Goal: Task Accomplishment & Management: Complete application form

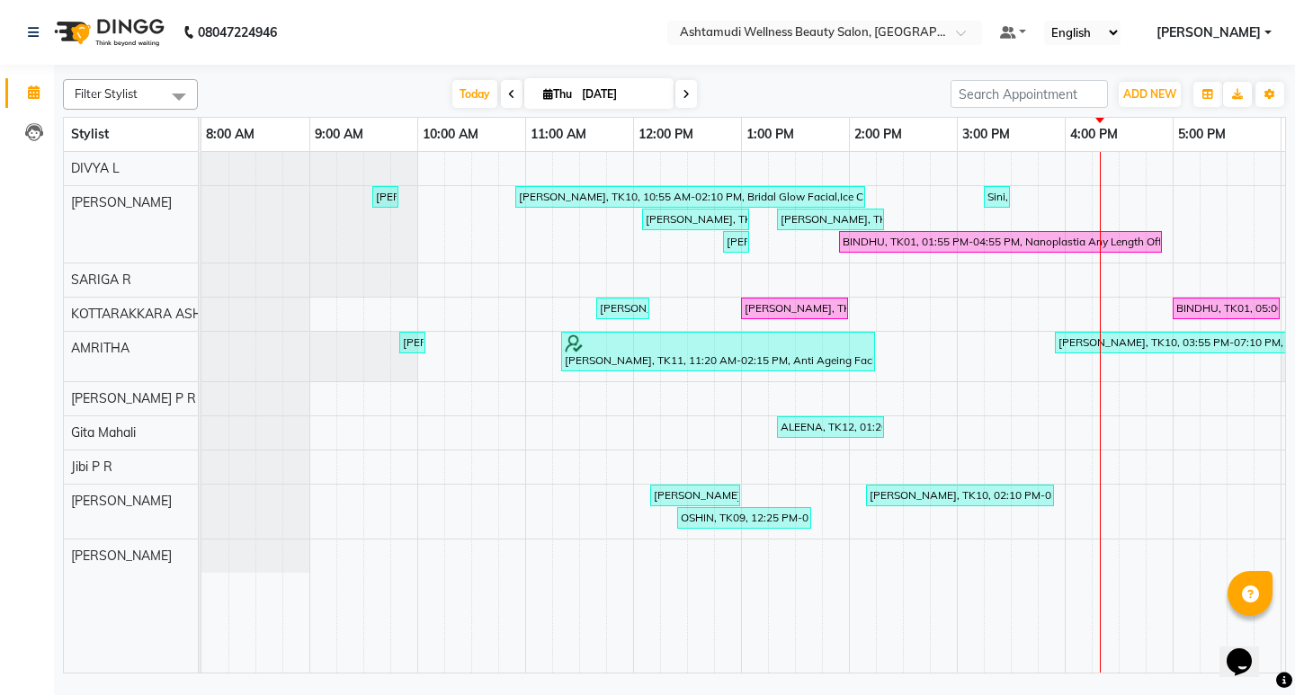
scroll to position [0, 319]
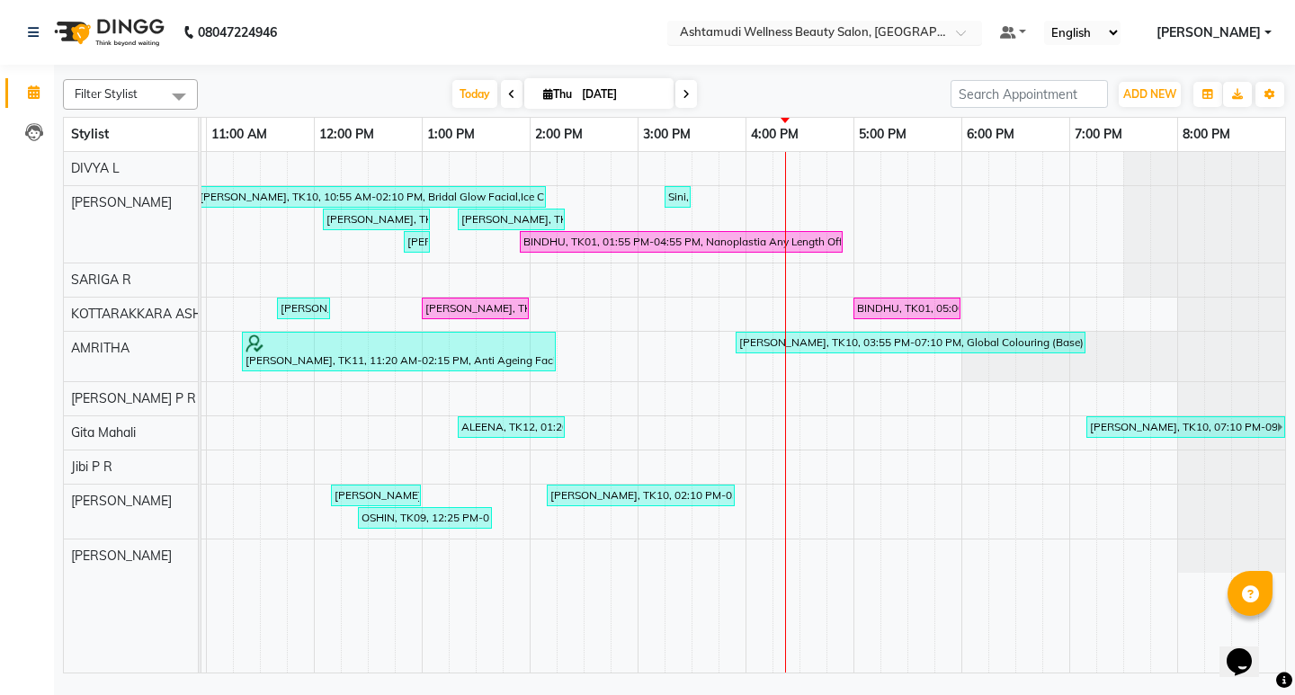
click at [978, 41] on span at bounding box center [967, 38] width 22 height 18
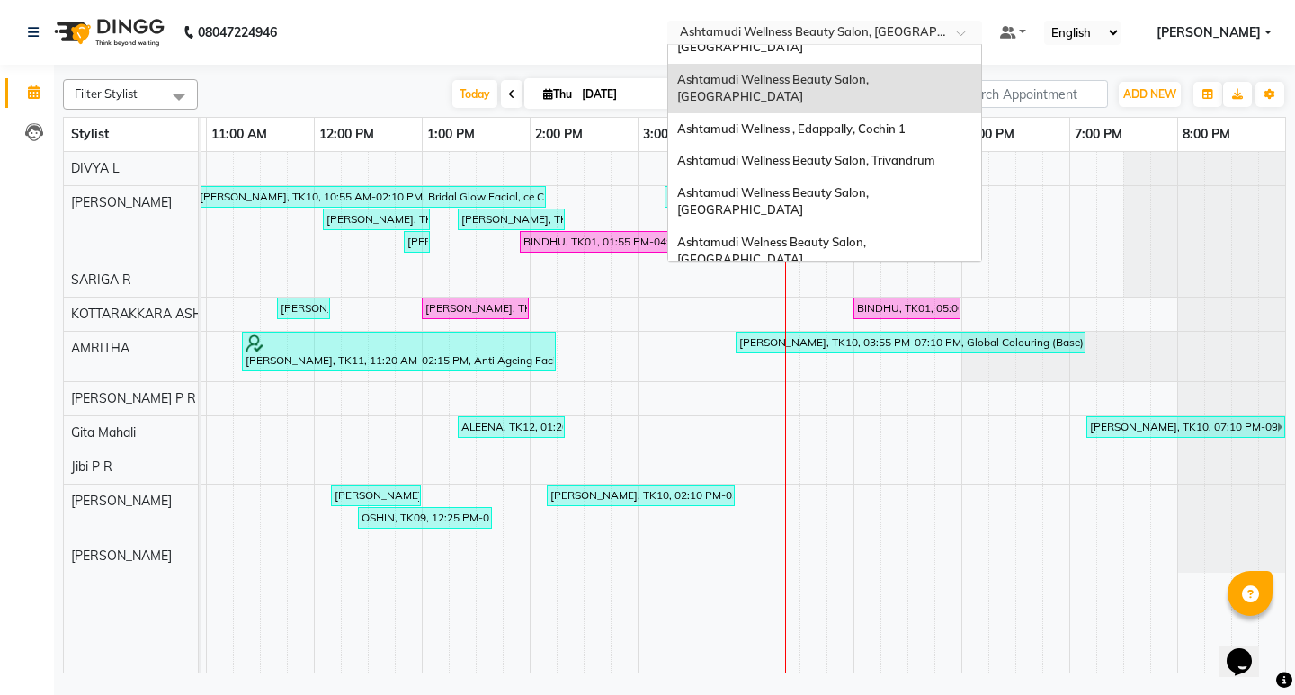
scroll to position [180, 0]
click at [871, 333] on span "Ashtamudi Wellness Beauty Salon, [GEOGRAPHIC_DATA]" at bounding box center [774, 349] width 194 height 32
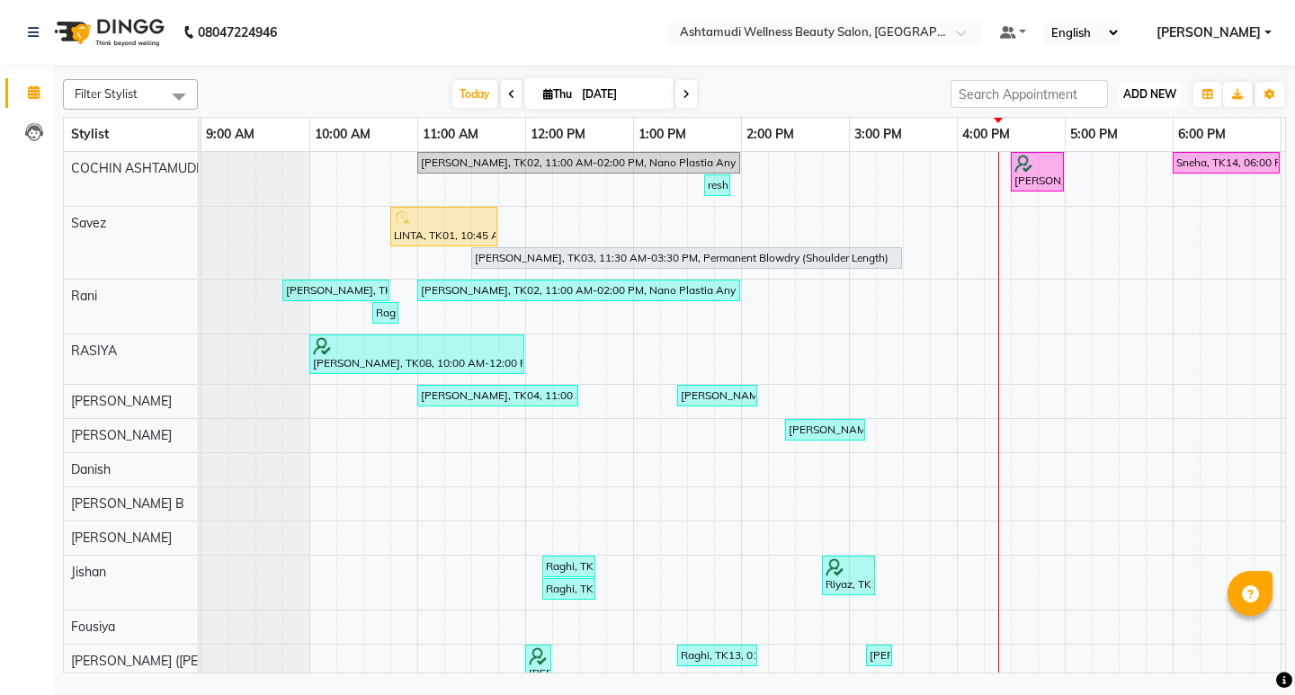
click at [1137, 97] on span "ADD NEW" at bounding box center [1149, 93] width 53 height 13
click at [1119, 128] on button "Add Appointment" at bounding box center [1109, 128] width 142 height 23
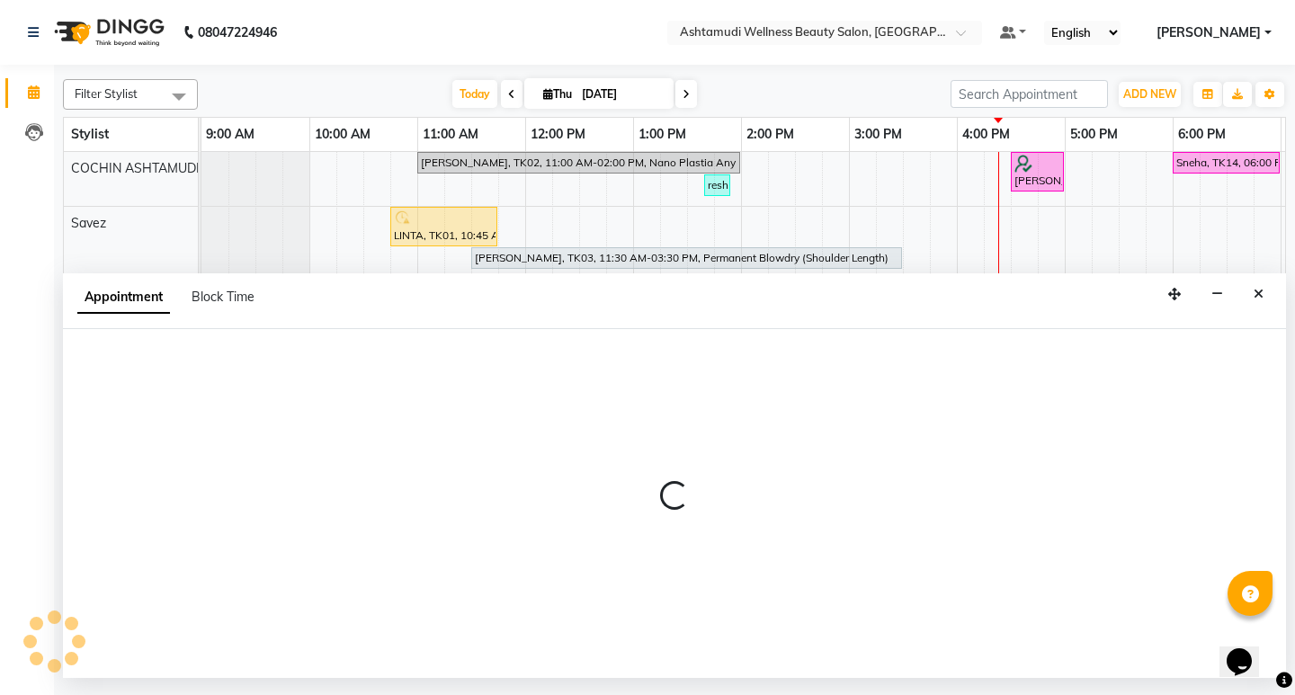
select select "600"
select select "tentative"
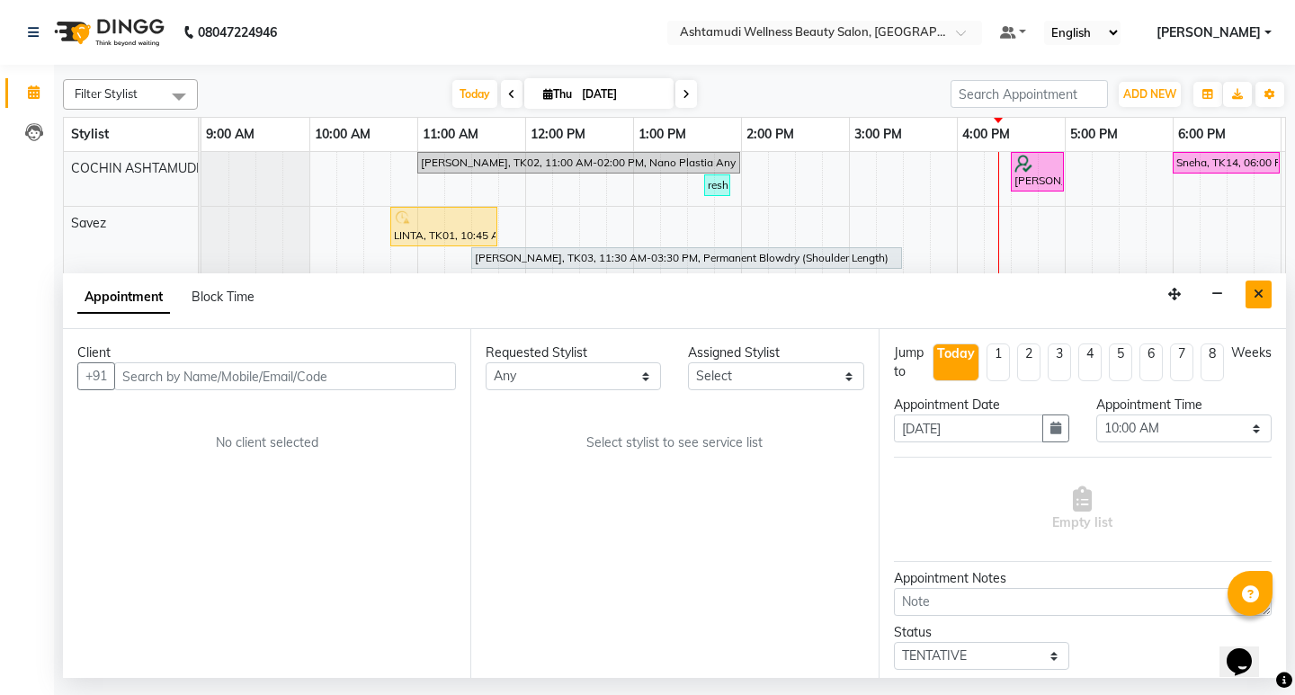
click at [1252, 295] on button "Close" at bounding box center [1258, 295] width 26 height 28
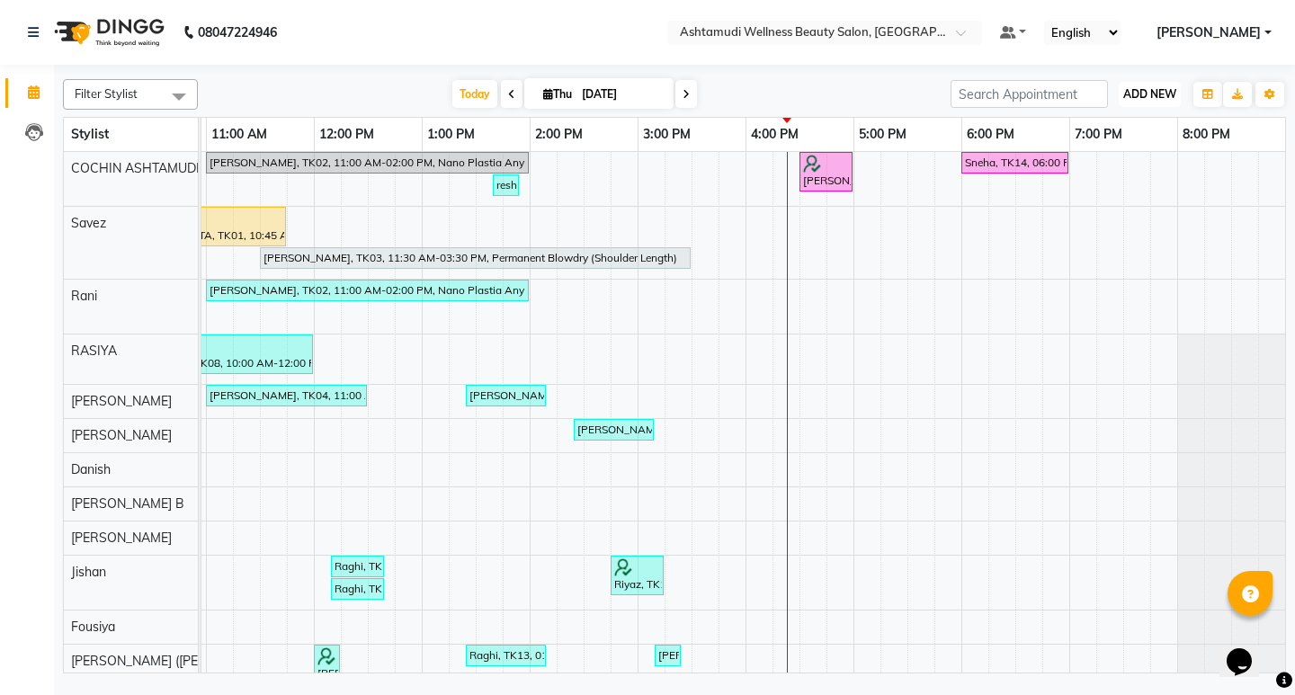
drag, startPoint x: 1146, startPoint y: 82, endPoint x: 1146, endPoint y: 105, distance: 23.4
click at [1146, 89] on button "ADD NEW Toggle Dropdown" at bounding box center [1150, 94] width 62 height 25
click at [1110, 118] on button "Add Appointment" at bounding box center [1109, 128] width 142 height 23
select select "600"
select select "tentative"
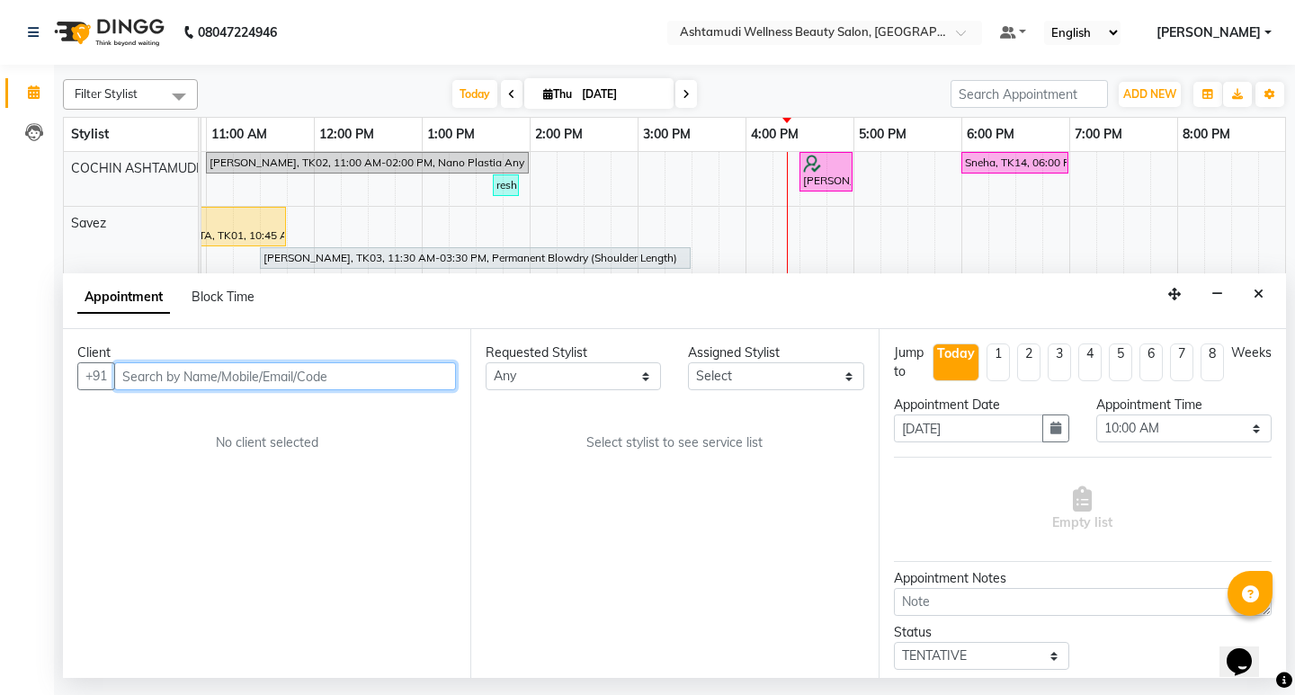
click at [294, 384] on input "text" at bounding box center [285, 376] width 342 height 28
paste input "919995514550"
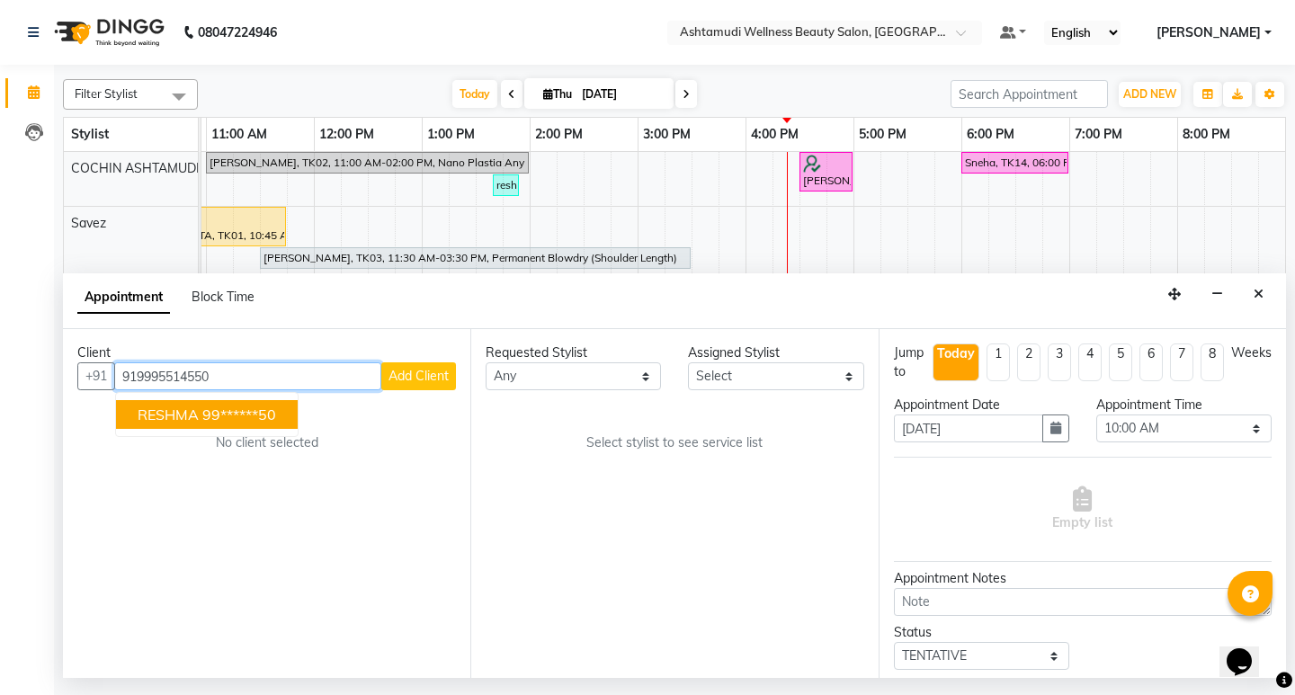
click at [185, 424] on button "RESHMA 99******50" at bounding box center [207, 414] width 182 height 29
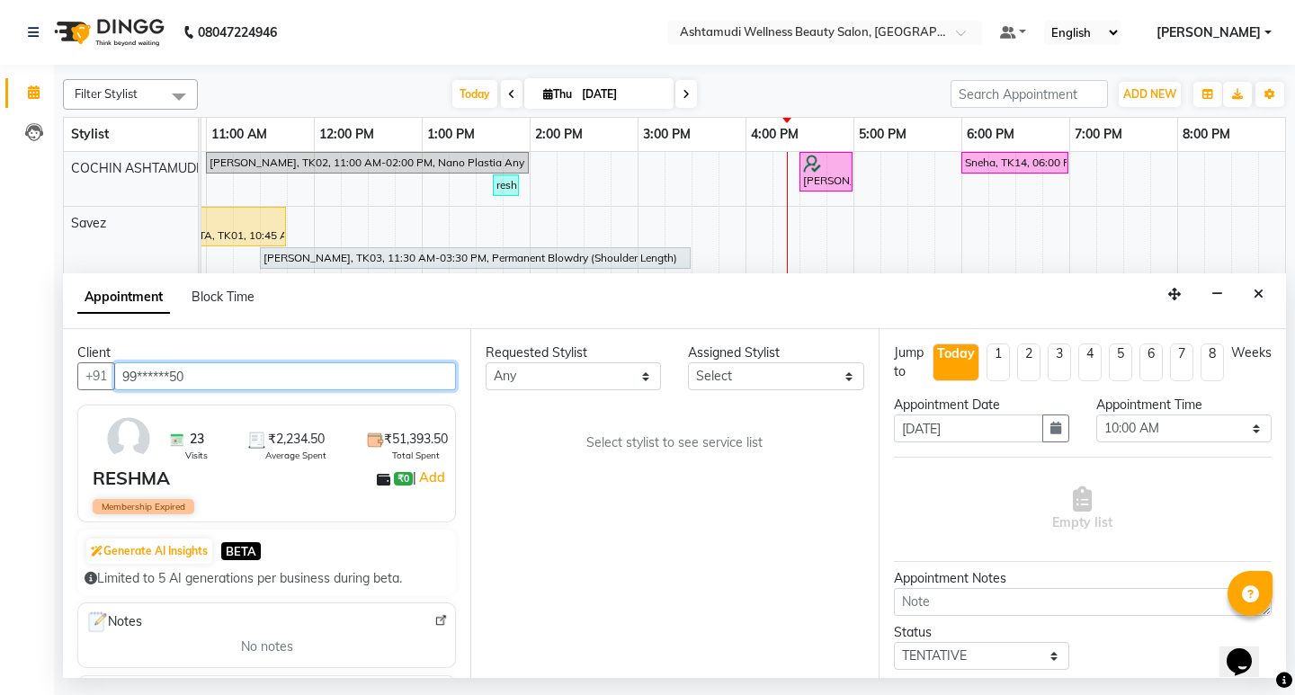
type input "99******50"
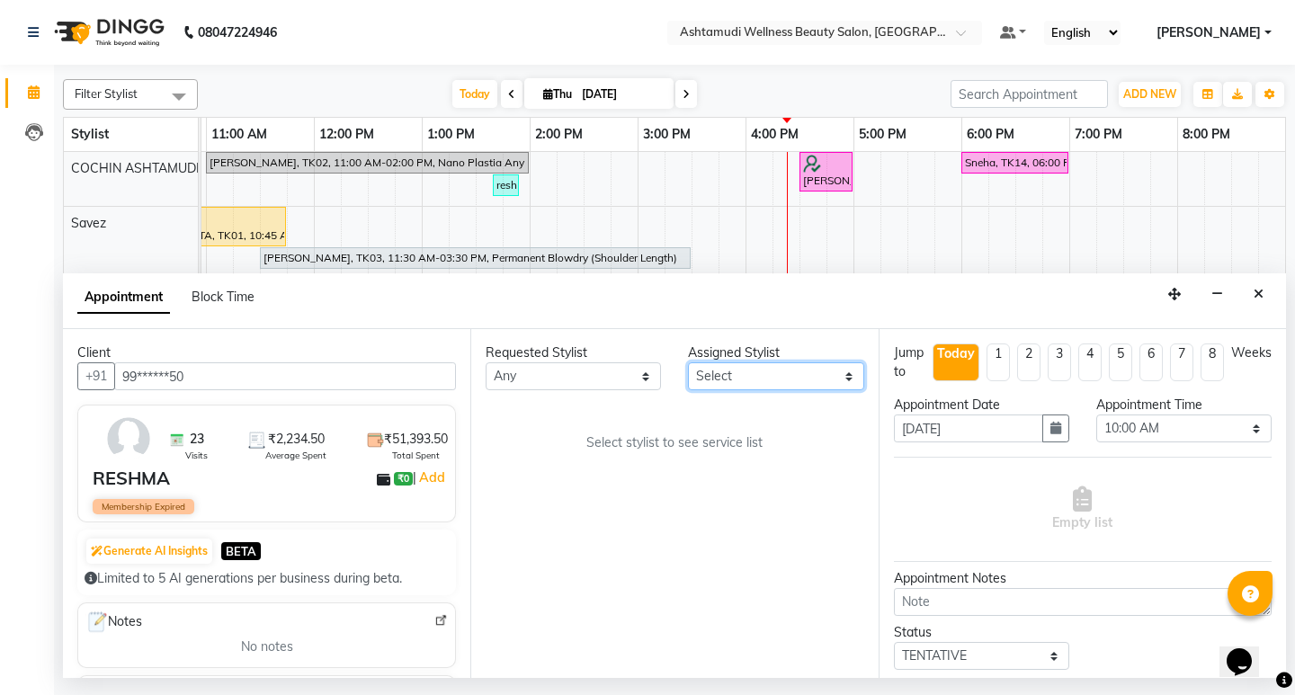
click at [790, 364] on select "Select Aiswarya B Ankith(URAJ) BINU MANGAR COCHIN ASHTAMUDI Danish Diksha Thapa…" at bounding box center [775, 376] width 175 height 28
select select "27313"
click at [688, 362] on select "Select Aiswarya B Ankith(URAJ) BINU MANGAR COCHIN ASHTAMUDI Danish Diksha Thapa…" at bounding box center [775, 376] width 175 height 28
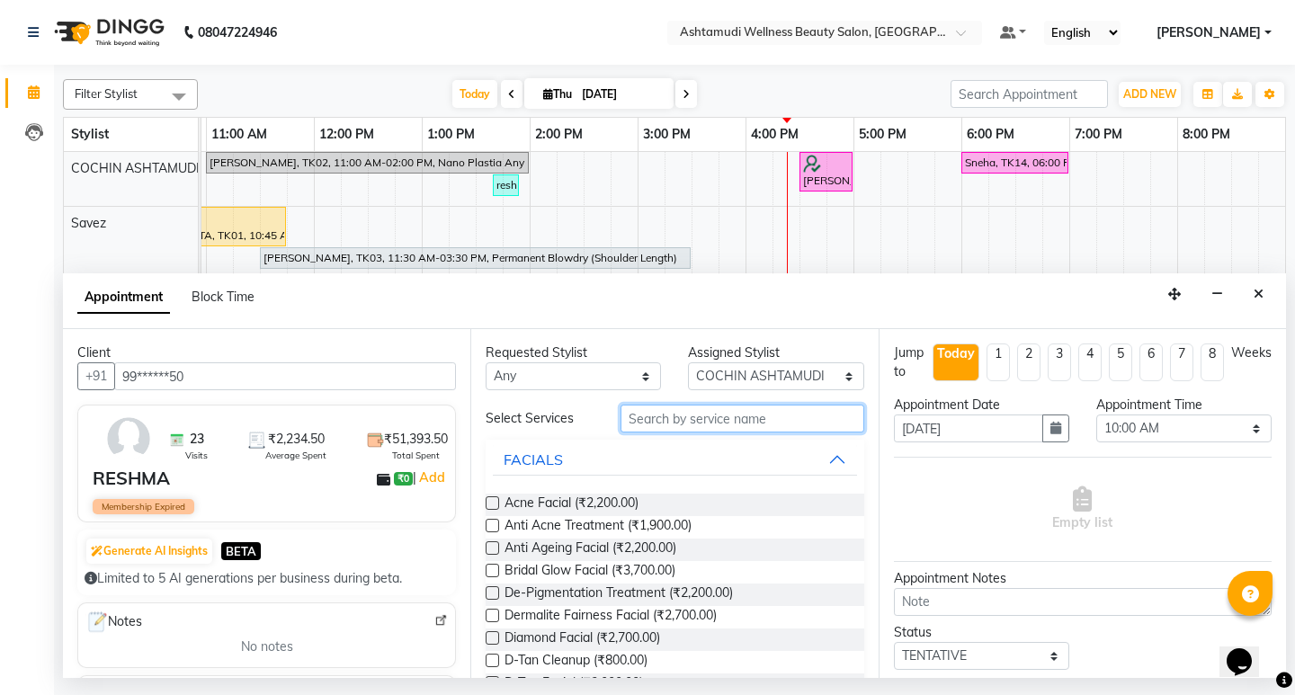
click at [648, 419] on input "text" at bounding box center [741, 419] width 243 height 28
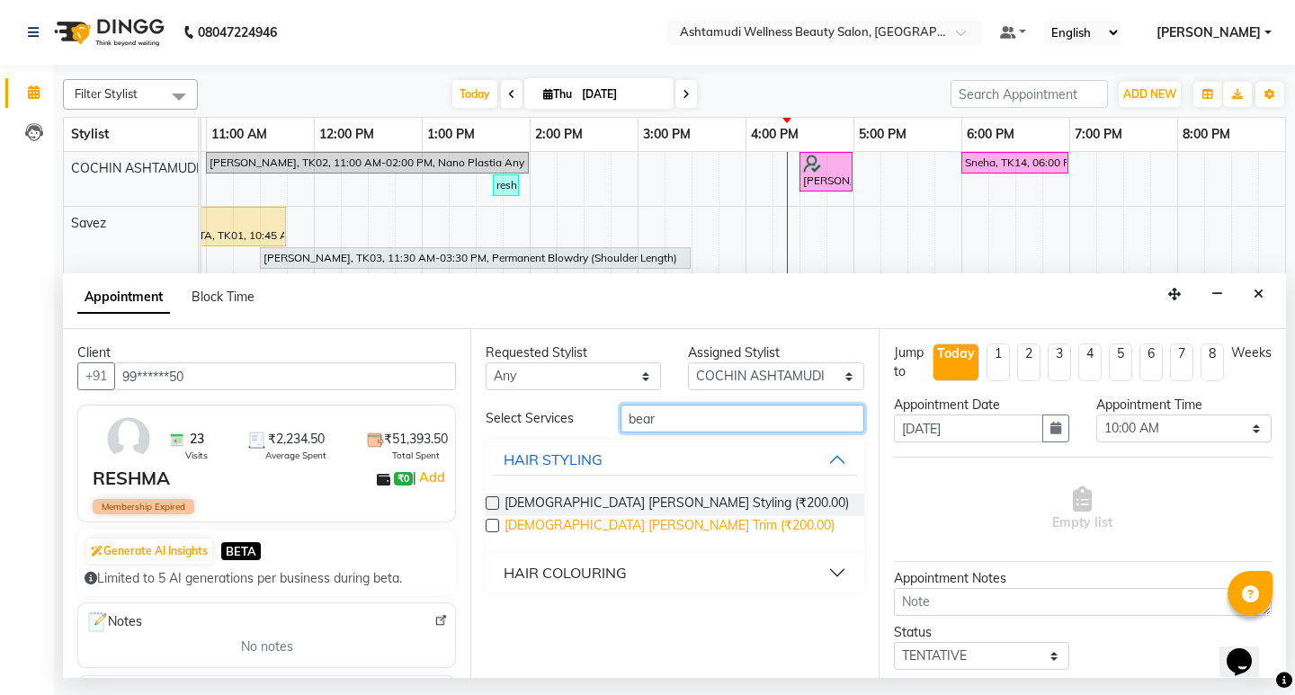
type input "bear"
click at [624, 518] on span "Gents Beard Trim (₹200.00)" at bounding box center [669, 527] width 330 height 22
checkbox input "false"
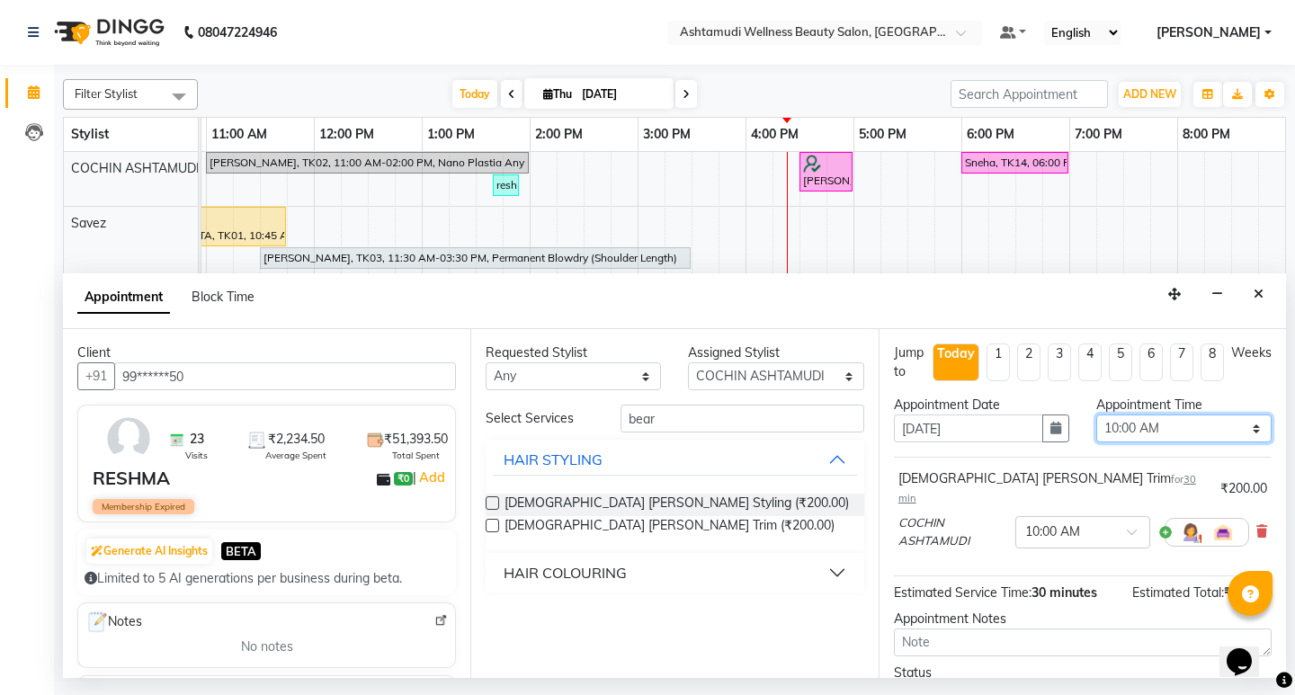
click at [1205, 427] on select "Select 10:00 AM 10:15 AM 10:30 AM 10:45 AM 11:00 AM 11:15 AM 11:30 AM 11:45 AM …" at bounding box center [1183, 429] width 175 height 28
select select "1140"
click at [1096, 415] on select "Select 10:00 AM 10:15 AM 10:30 AM 10:45 AM 11:00 AM 11:15 AM 11:30 AM 11:45 AM …" at bounding box center [1183, 429] width 175 height 28
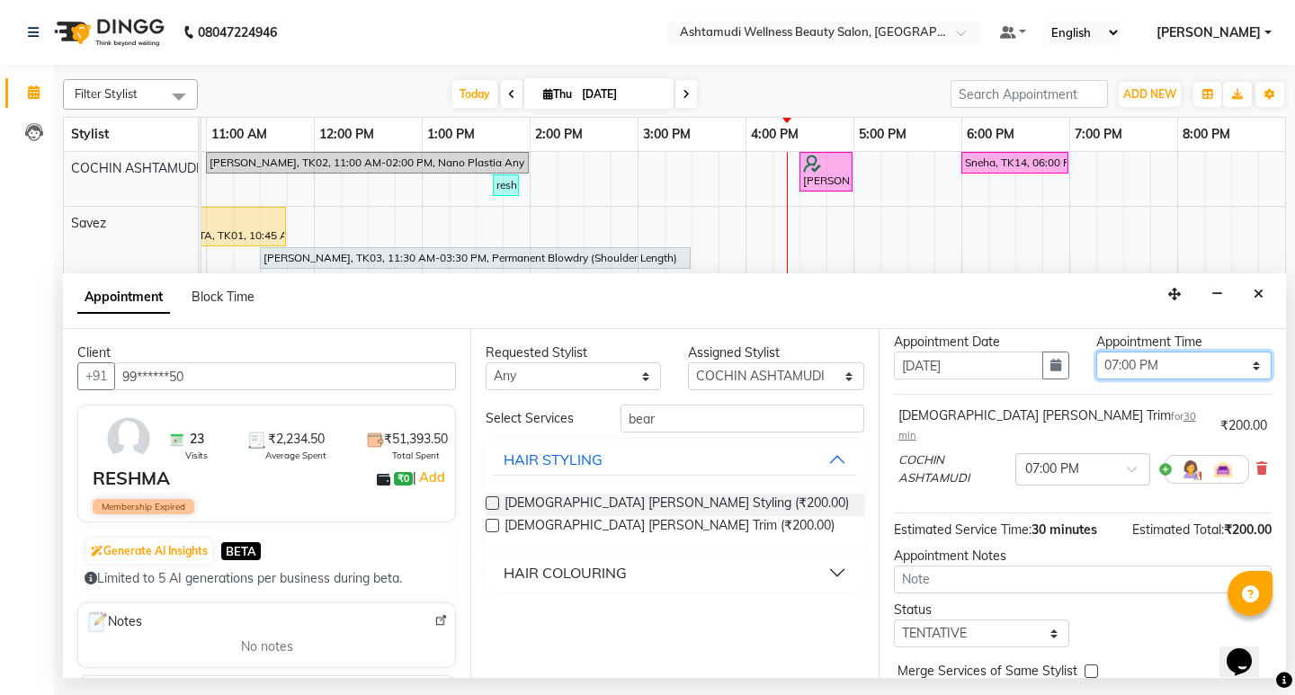
scroll to position [90, 0]
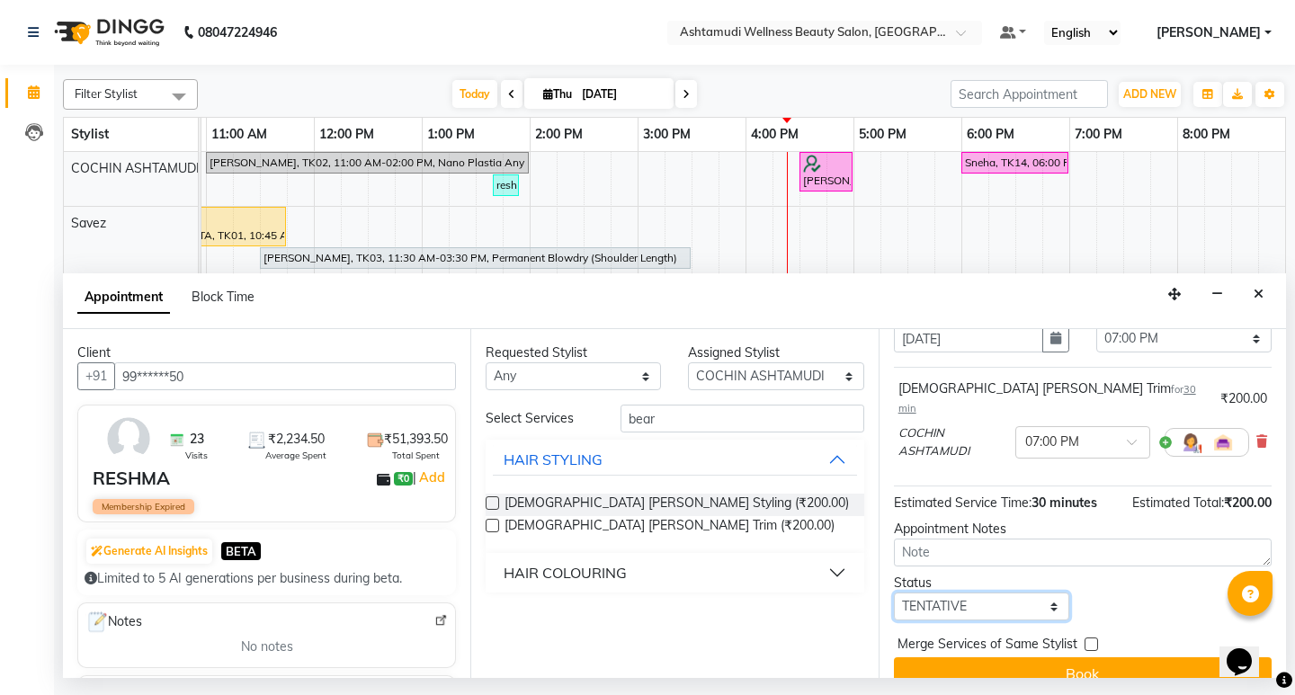
click at [993, 593] on select "Select TENTATIVE CONFIRM CHECK-IN UPCOMING" at bounding box center [981, 607] width 175 height 28
select select "confirm booking"
click at [894, 593] on select "Select TENTATIVE CONFIRM CHECK-IN UPCOMING" at bounding box center [981, 607] width 175 height 28
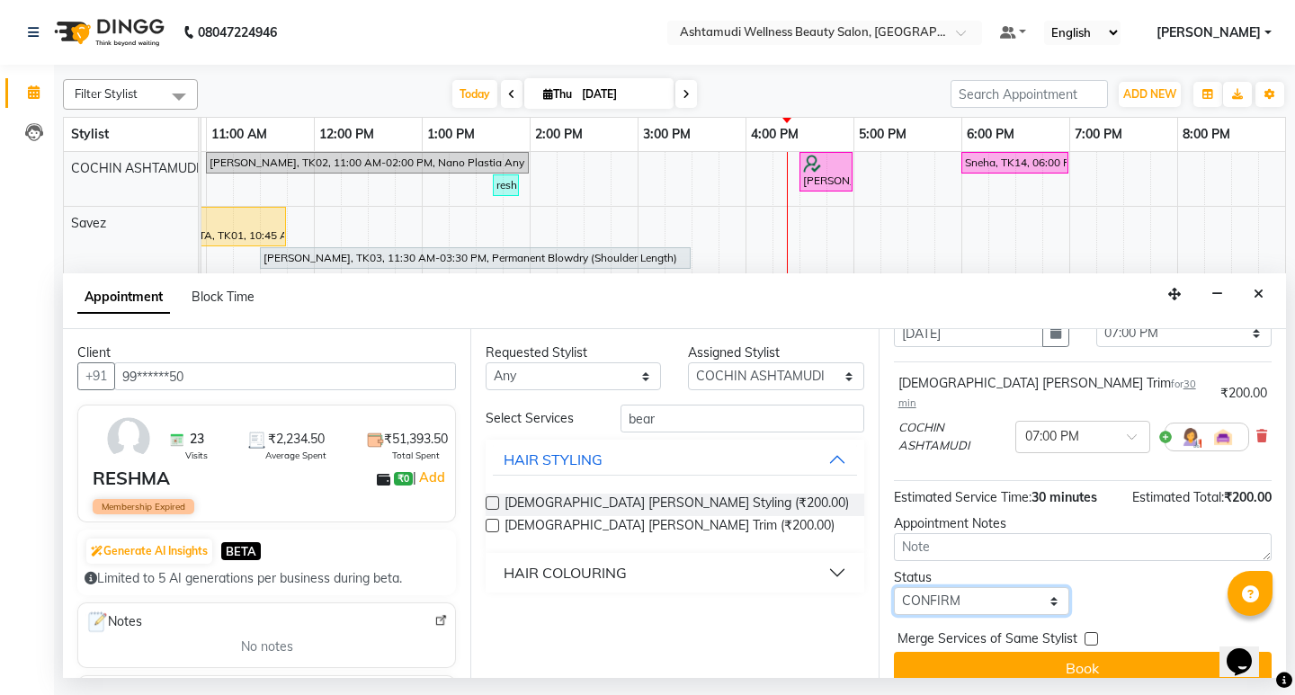
scroll to position [97, 0]
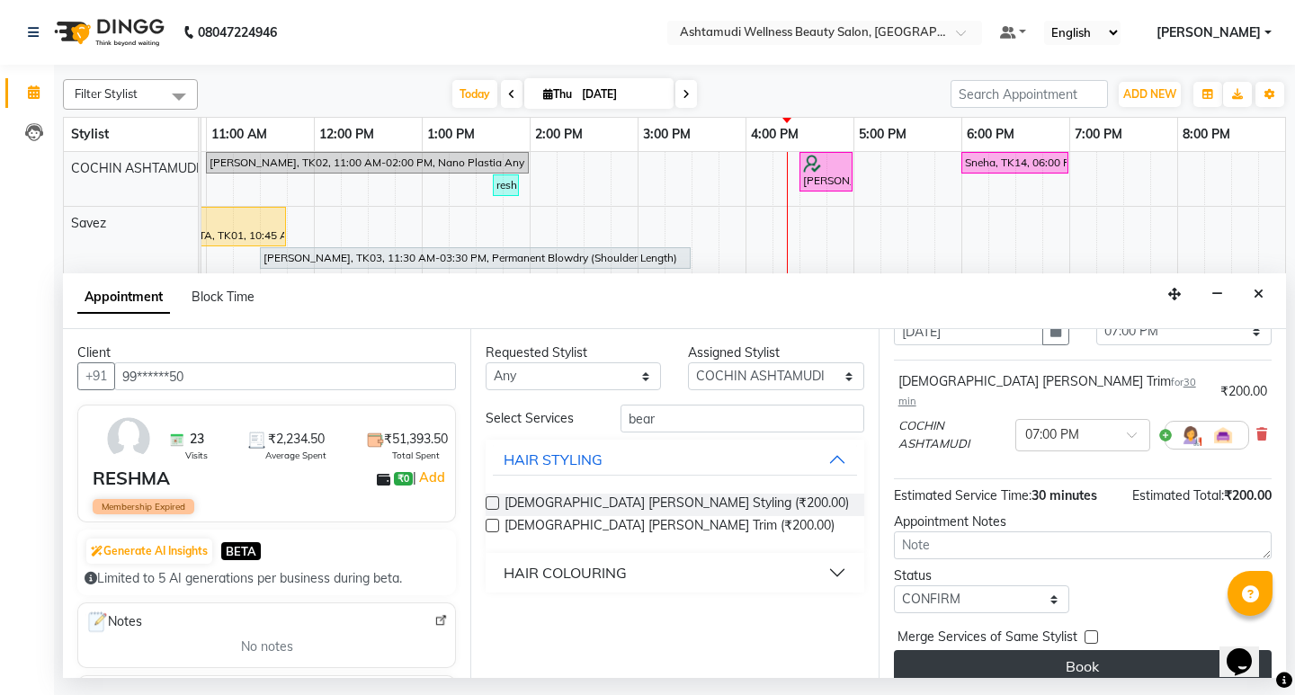
click at [1107, 653] on button "Book" at bounding box center [1083, 666] width 378 height 32
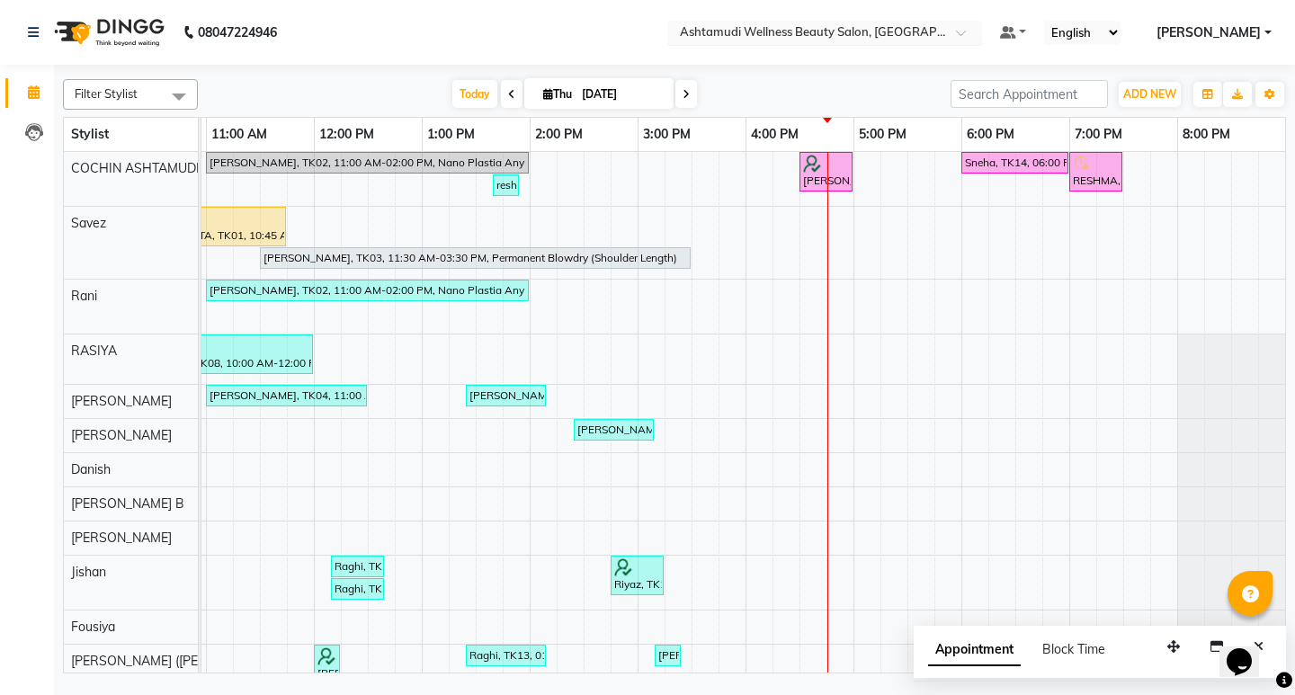
click at [937, 39] on input "text" at bounding box center [806, 34] width 261 height 18
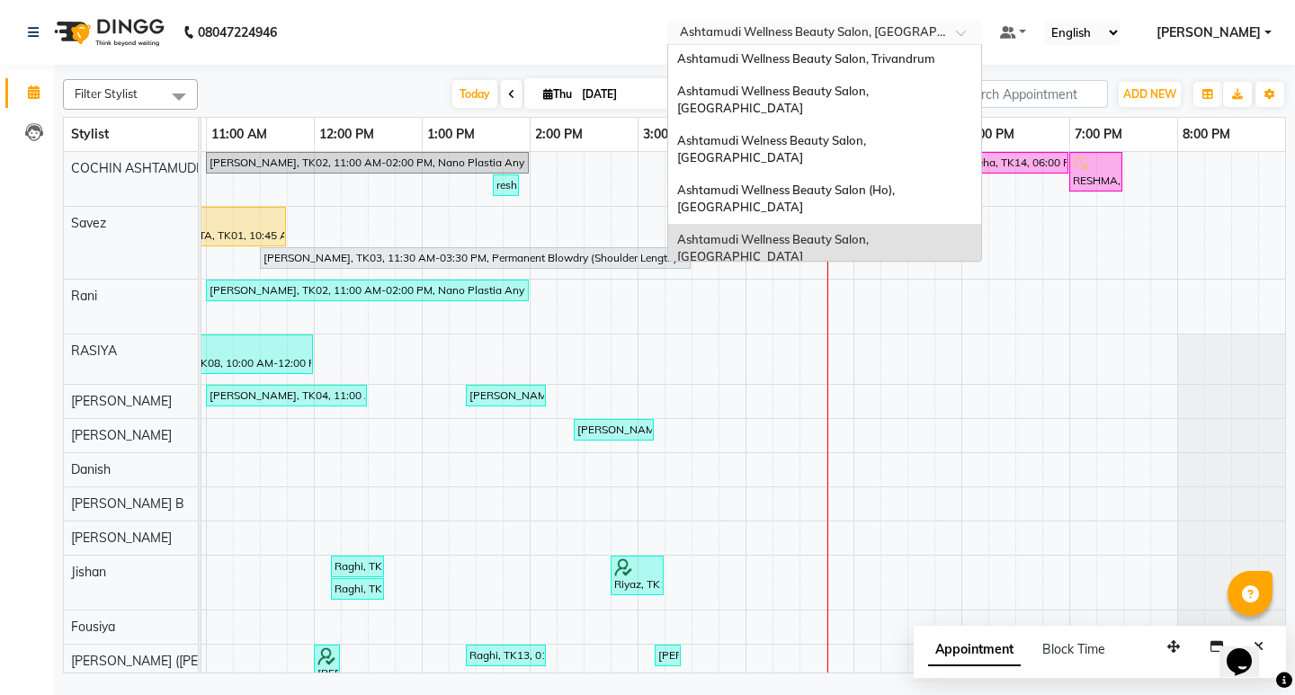
scroll to position [101, 0]
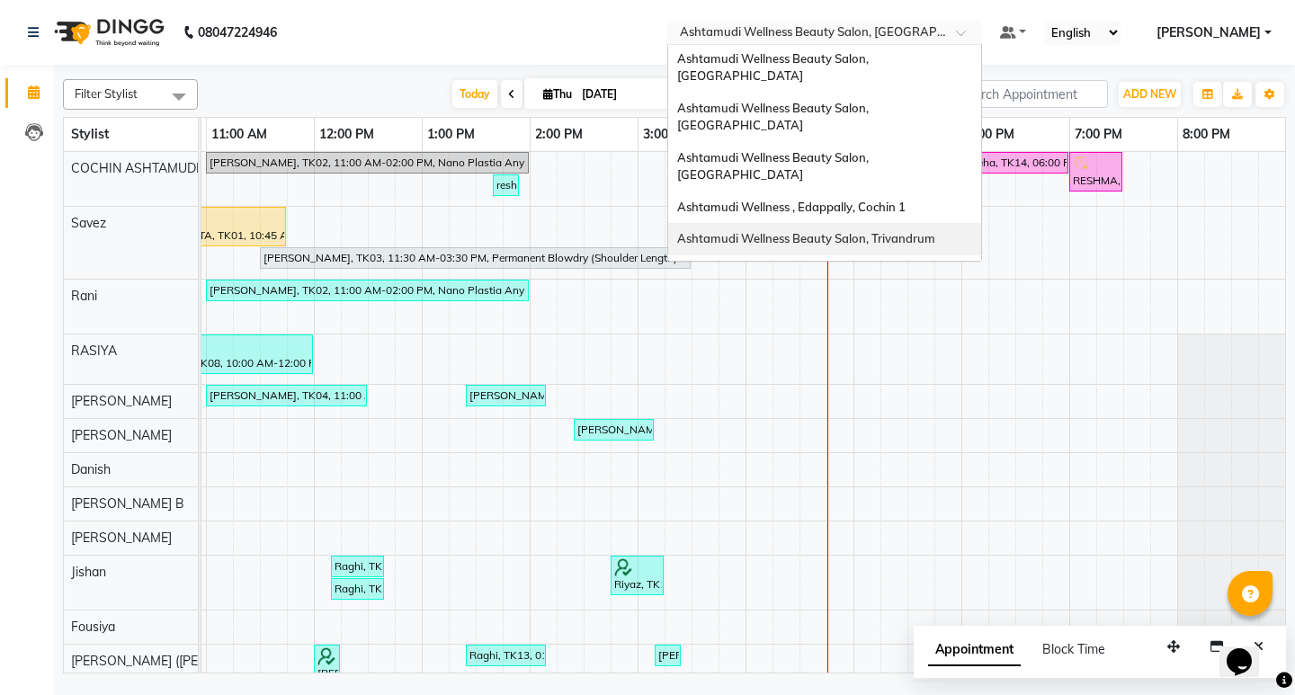
click at [935, 231] on span "Ashtamudi Wellness Beauty Salon, Trivandrum" at bounding box center [806, 238] width 258 height 14
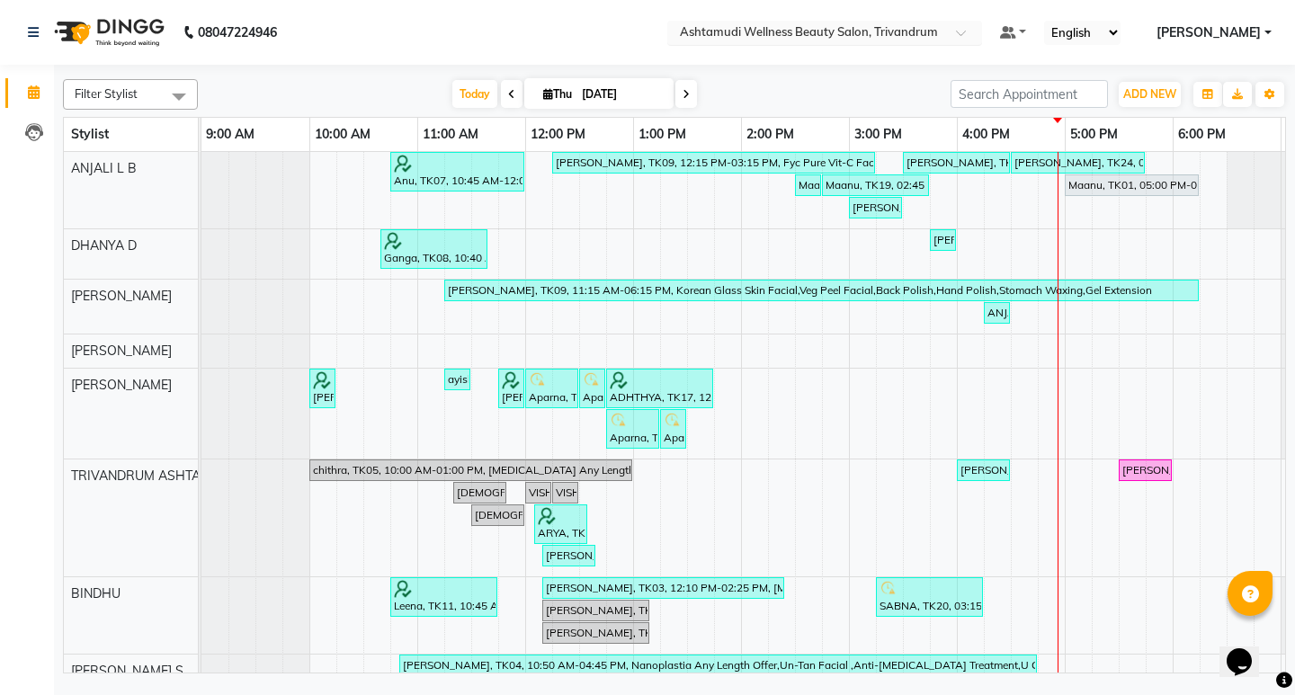
click at [978, 41] on span at bounding box center [967, 38] width 22 height 18
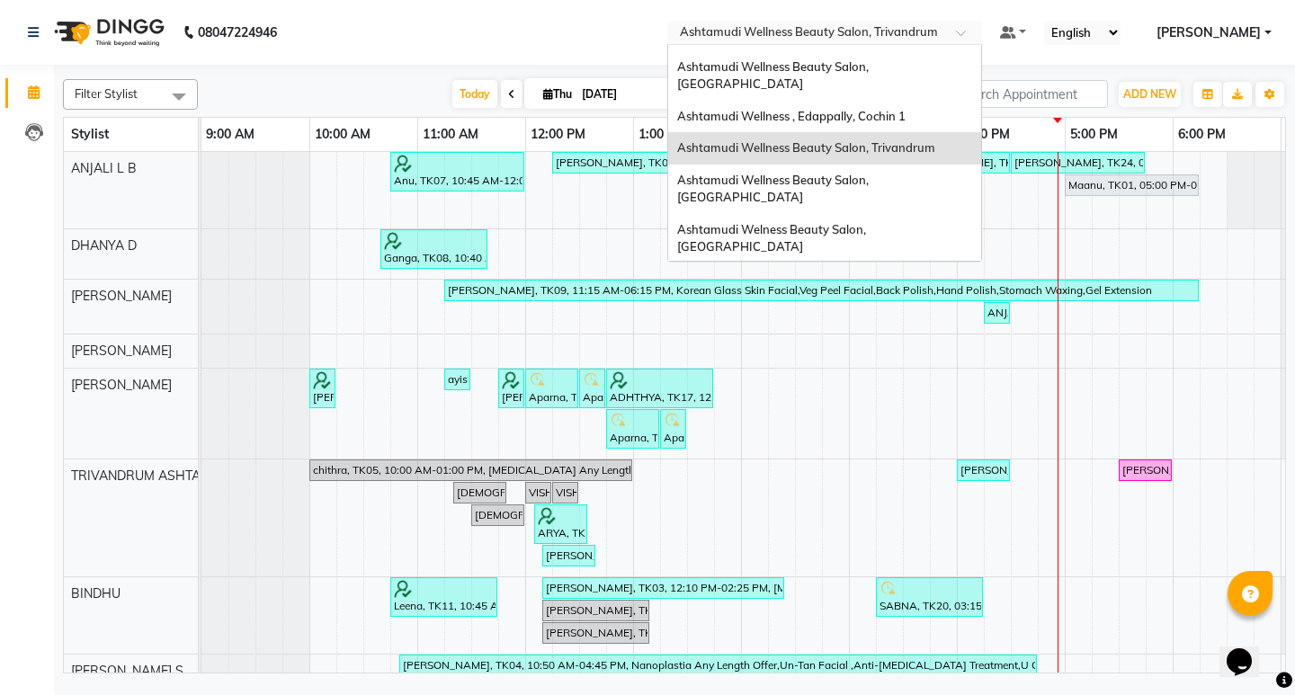
scroll to position [281, 0]
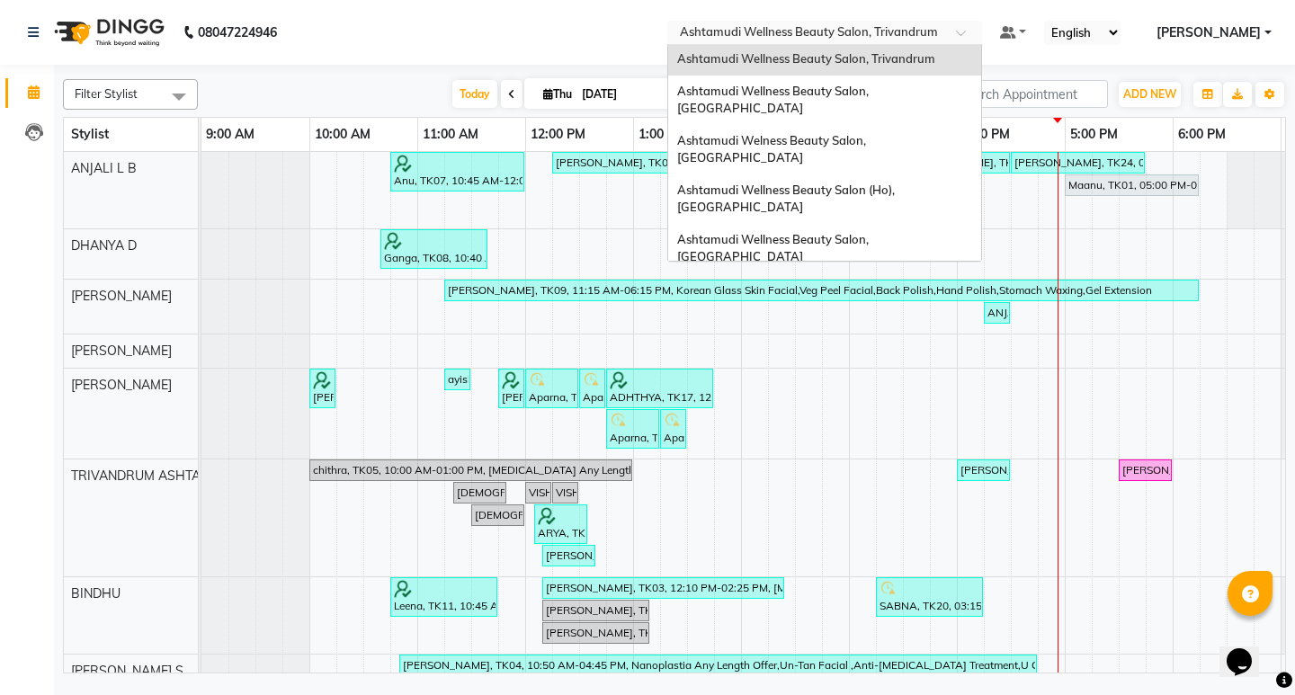
click at [871, 362] on span "Ashtamudi Wellness Beauty Salon, [GEOGRAPHIC_DATA]" at bounding box center [774, 378] width 194 height 32
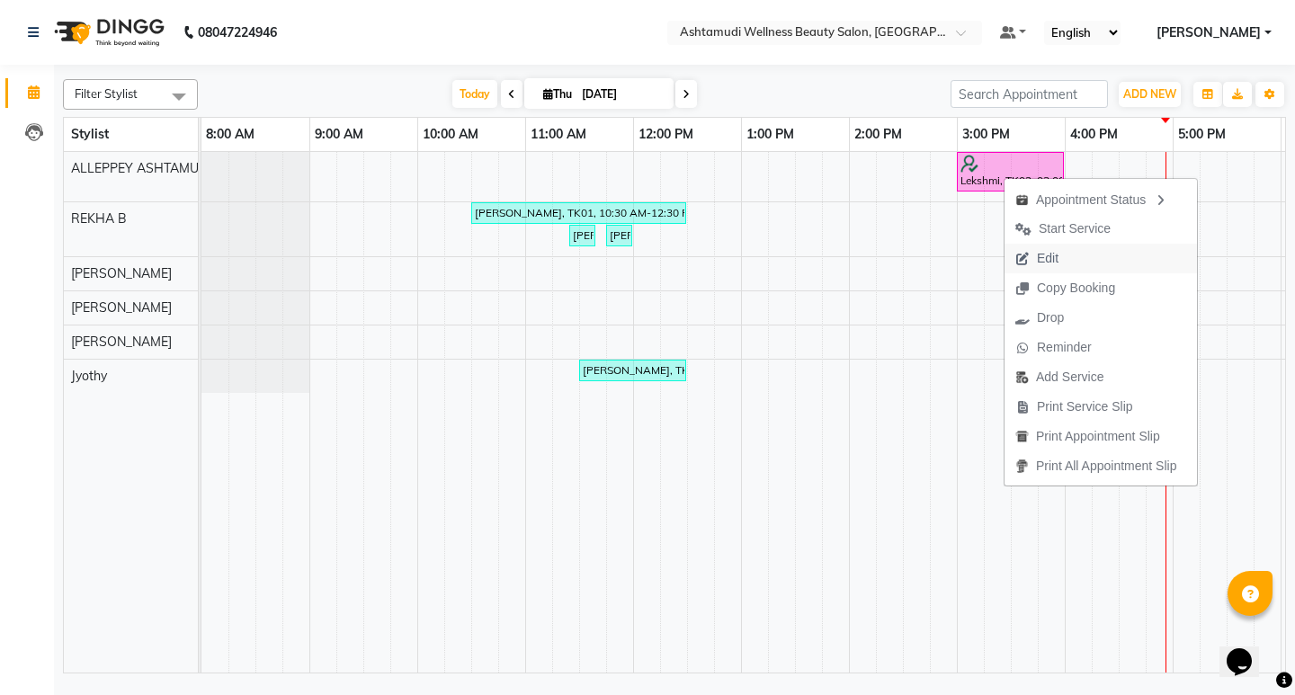
click at [1057, 258] on span "Edit" at bounding box center [1048, 258] width 22 height 19
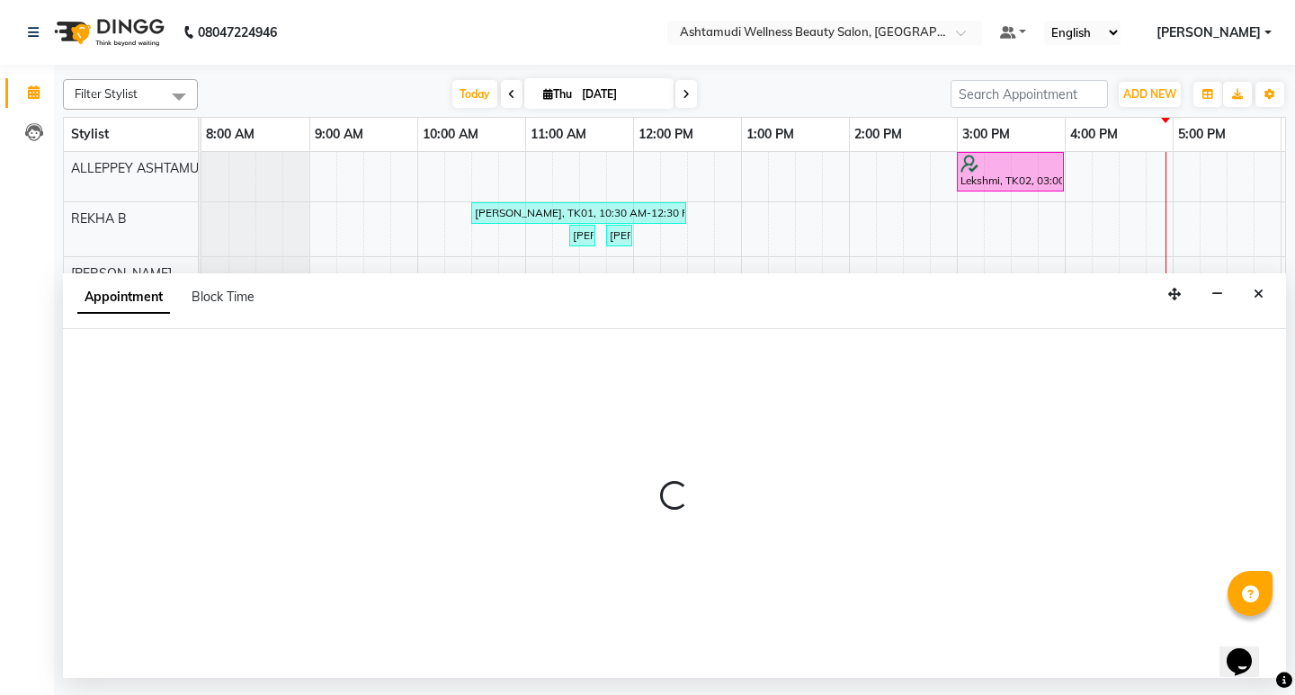
select select "tentative"
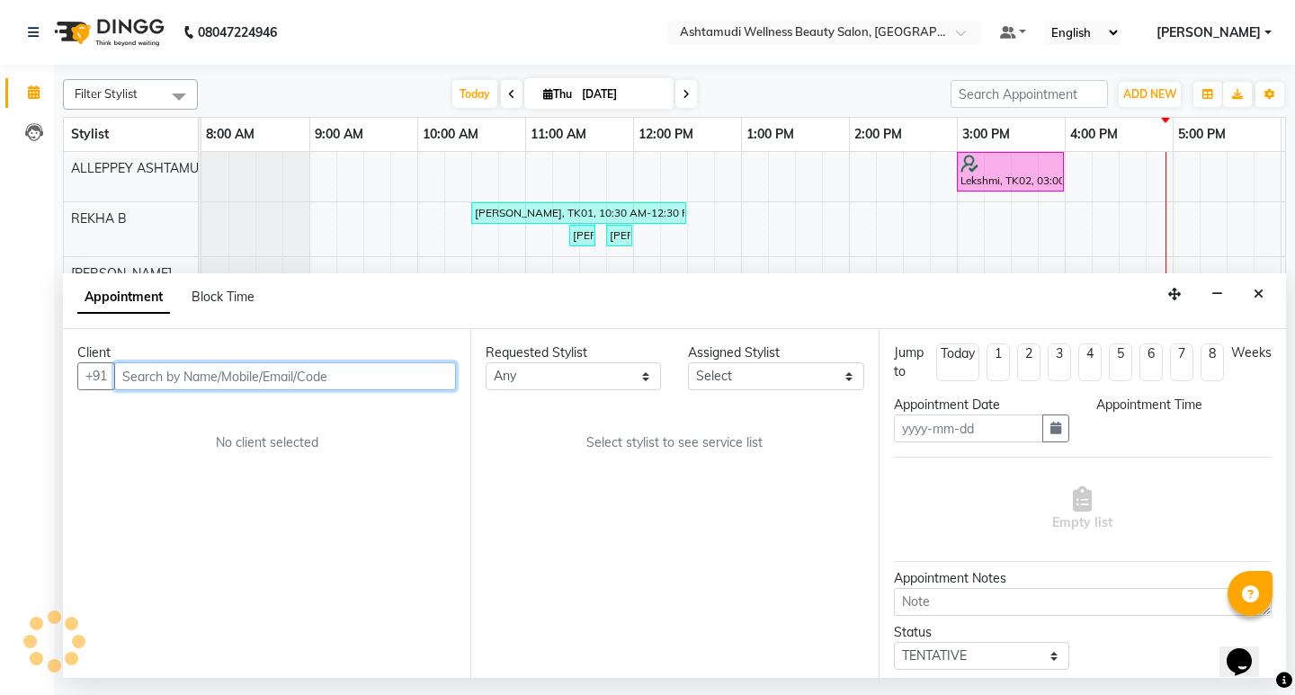
type input "[DATE]"
select select "confirm booking"
select select "900"
select select "27367"
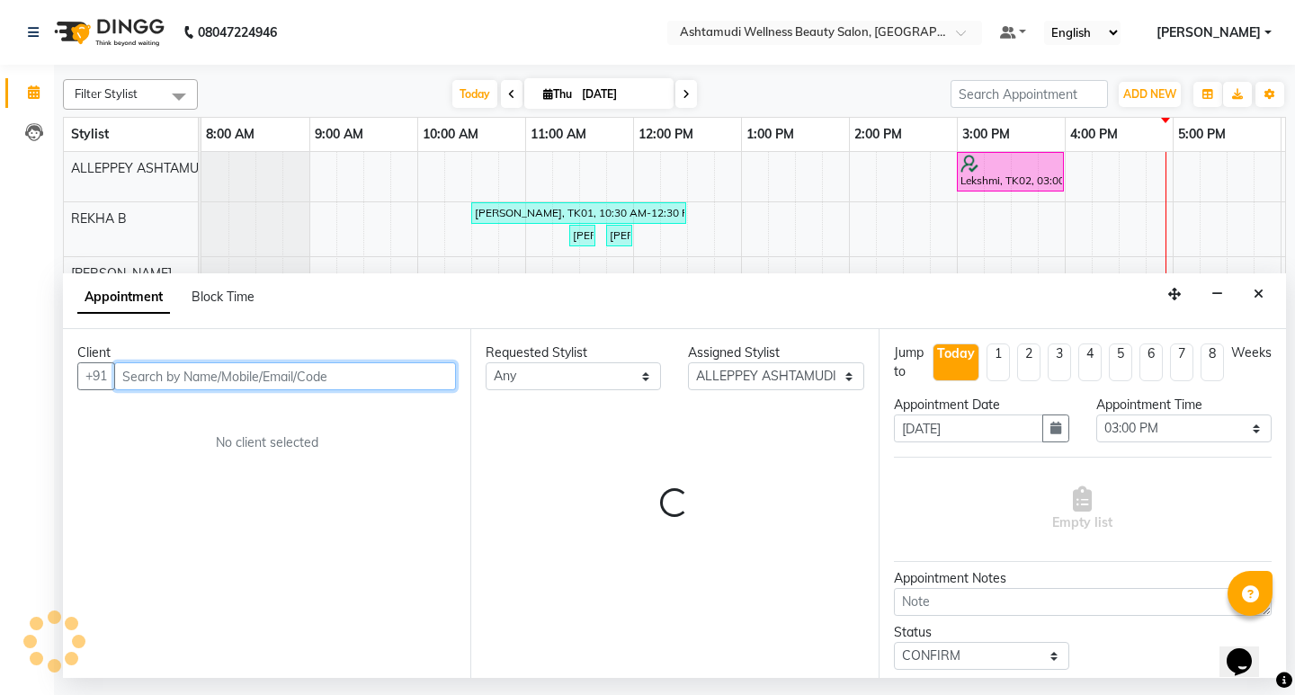
select select "2010"
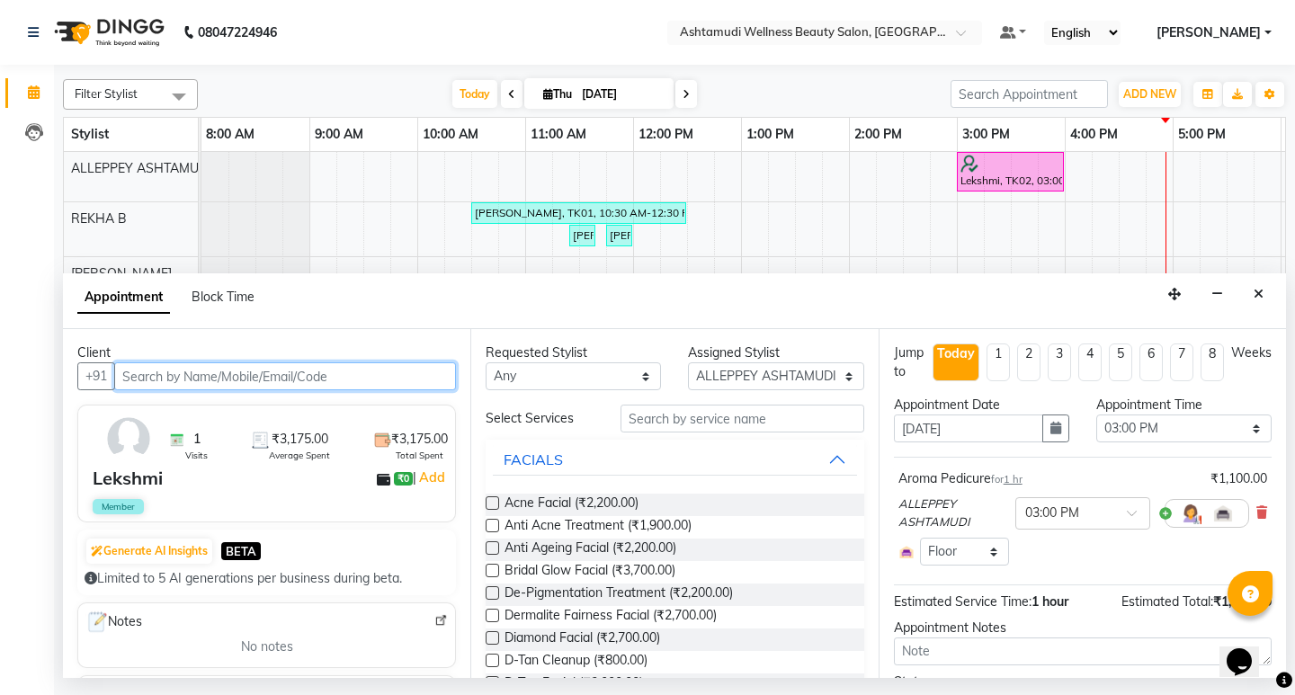
scroll to position [0, 319]
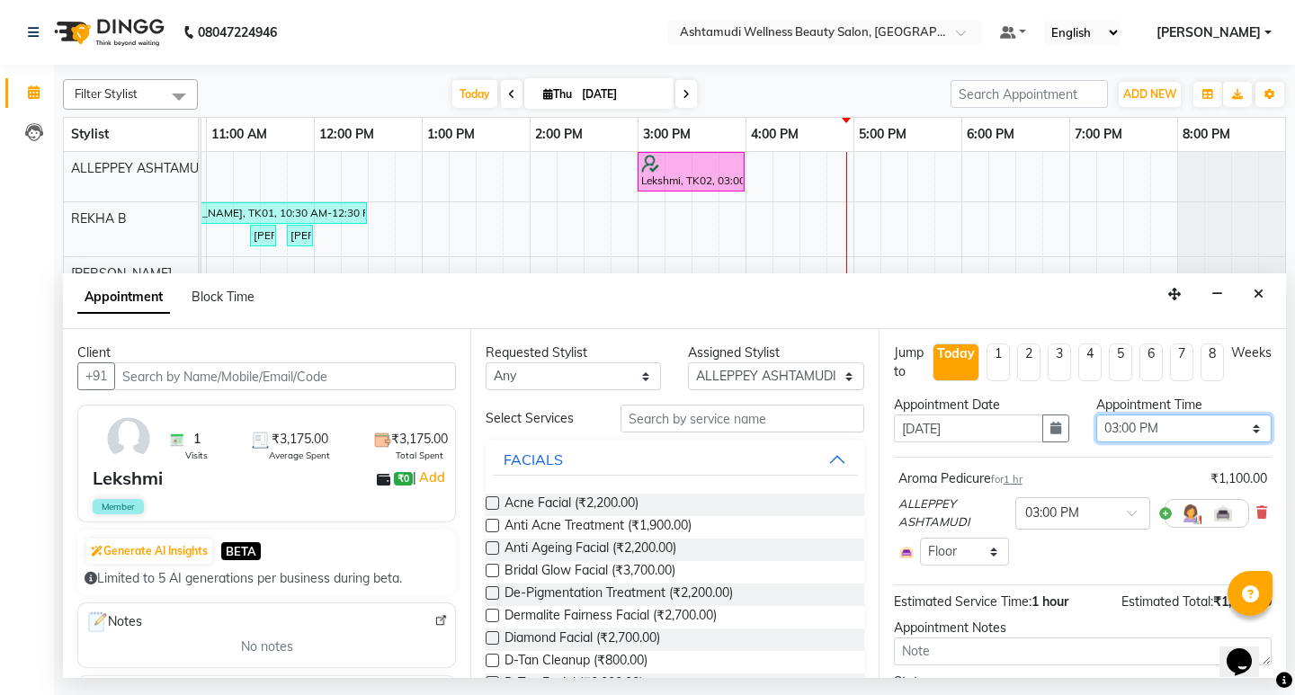
click at [1211, 436] on select "Select 09:00 AM 09:15 AM 09:30 AM 09:45 AM 10:00 AM 10:15 AM 10:30 AM 10:45 AM …" at bounding box center [1183, 429] width 175 height 28
click at [1191, 423] on select "Select 09:00 AM 09:15 AM 09:30 AM 09:45 AM 10:00 AM 10:15 AM 10:30 AM 10:45 AM …" at bounding box center [1183, 429] width 175 height 28
select select "1050"
click at [1096, 415] on select "Select 09:00 AM 09:15 AM 09:30 AM 09:45 AM 10:00 AM 10:15 AM 10:30 AM 10:45 AM …" at bounding box center [1183, 429] width 175 height 28
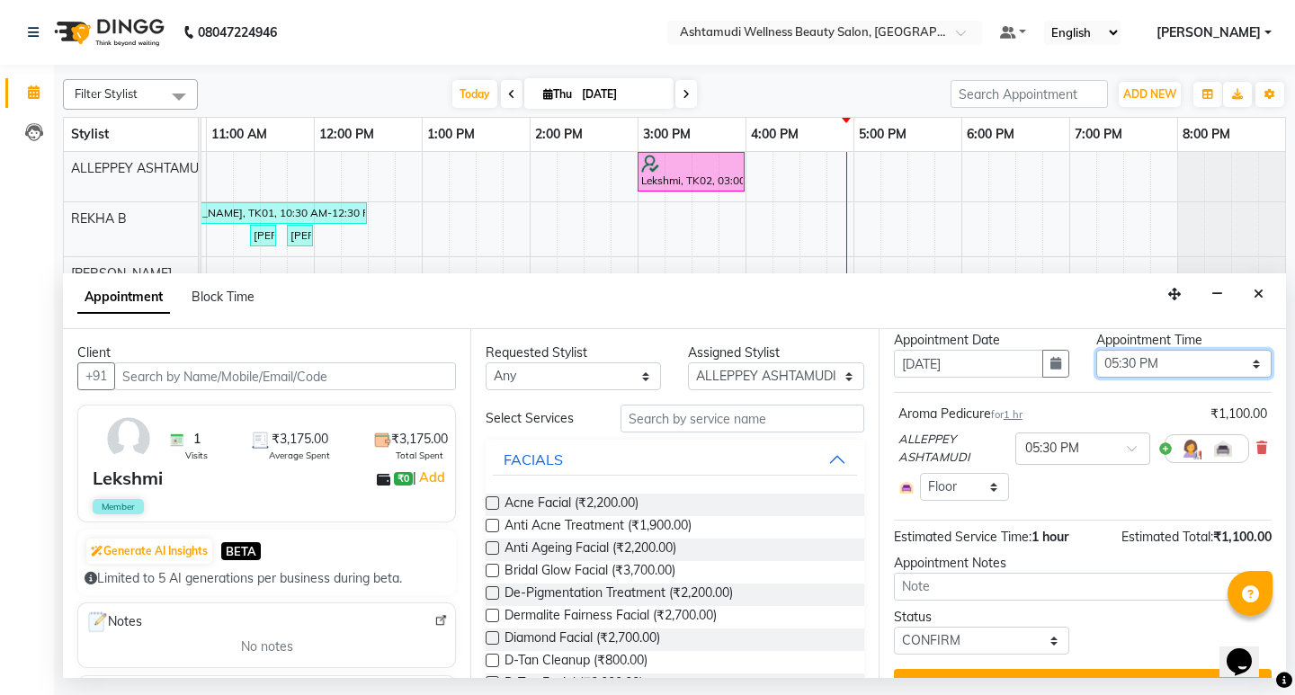
scroll to position [90, 0]
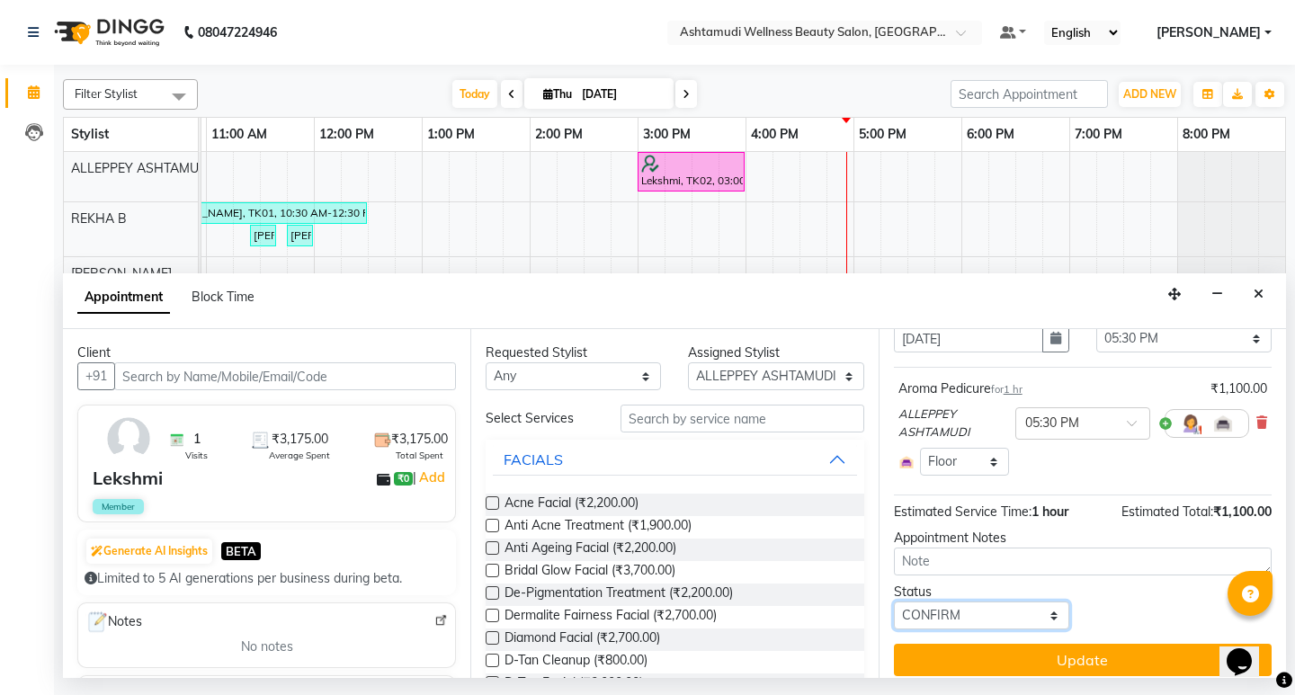
click at [1027, 614] on select "Select TENTATIVE CONFIRM CHECK-IN UPCOMING" at bounding box center [981, 616] width 175 height 28
click at [894, 602] on select "Select TENTATIVE CONFIRM CHECK-IN UPCOMING" at bounding box center [981, 616] width 175 height 28
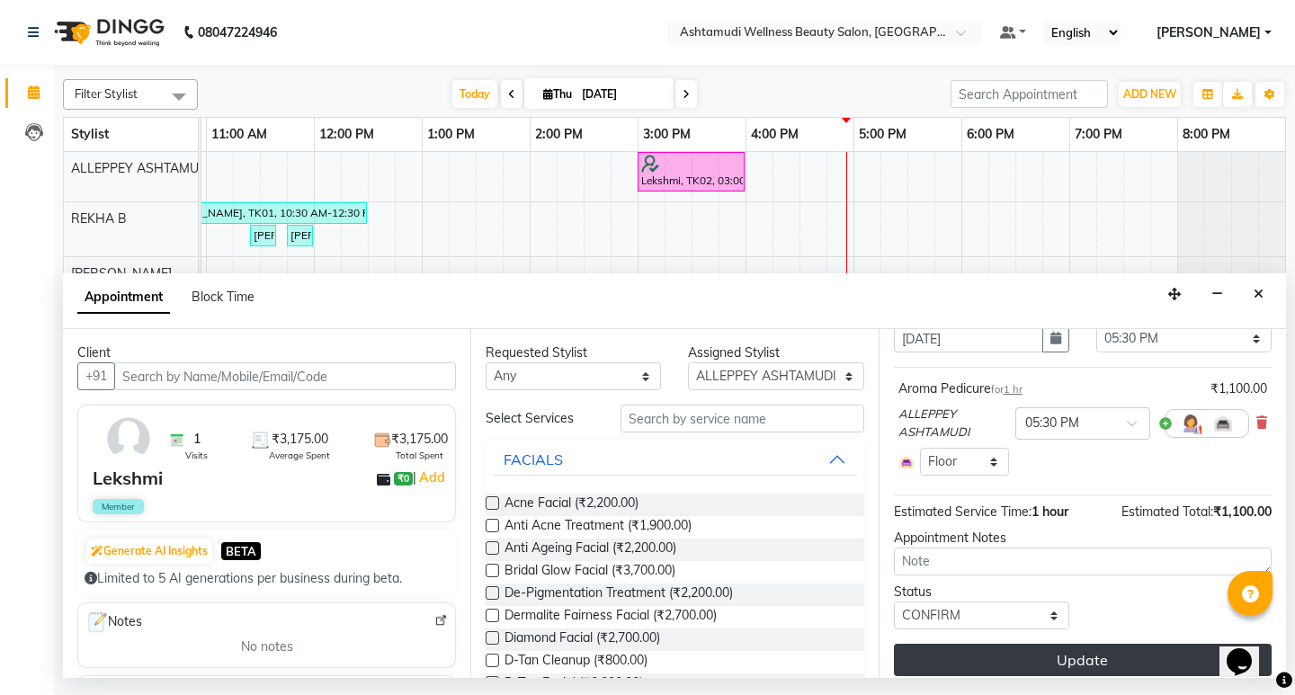
click at [1110, 658] on button "Update" at bounding box center [1083, 660] width 378 height 32
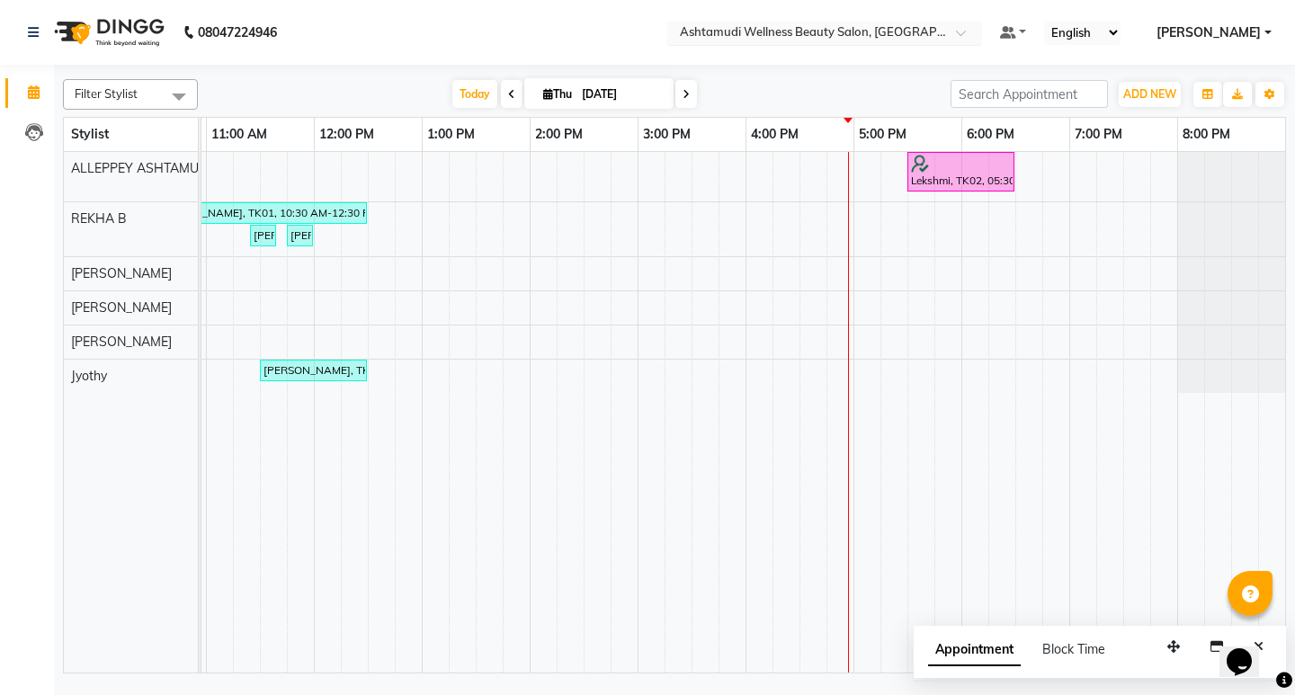
click at [978, 29] on span at bounding box center [967, 38] width 22 height 18
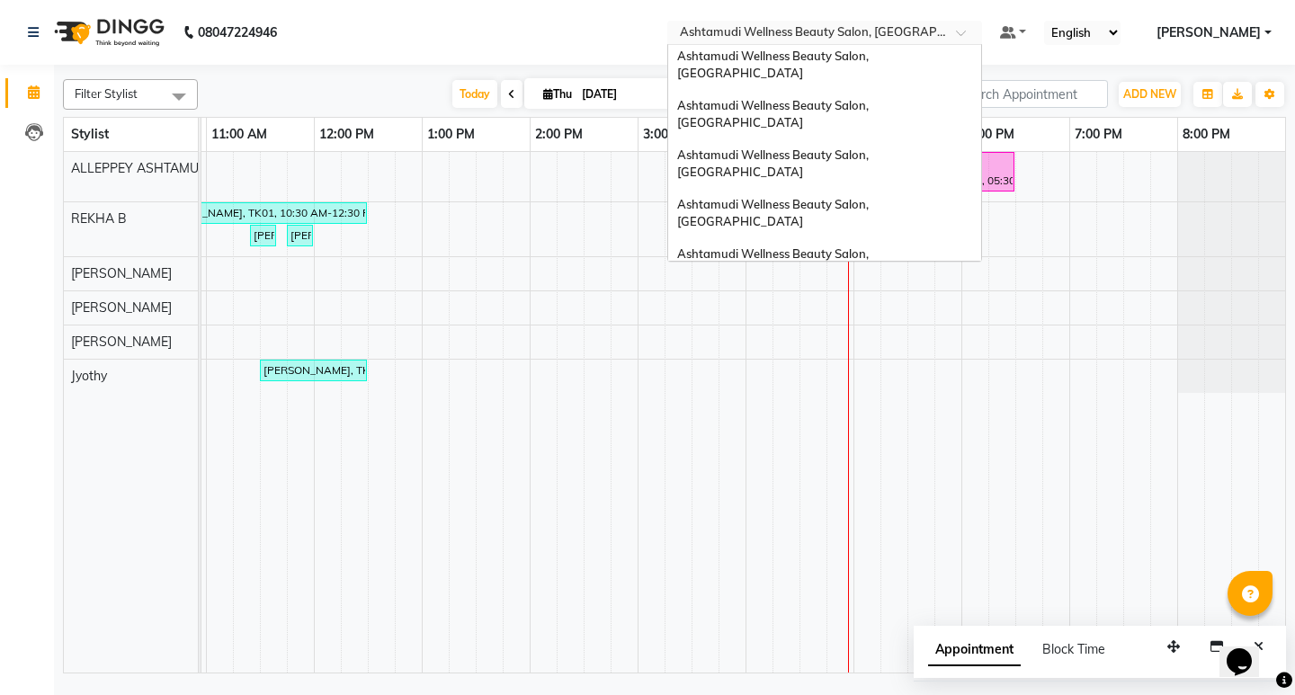
scroll to position [0, 0]
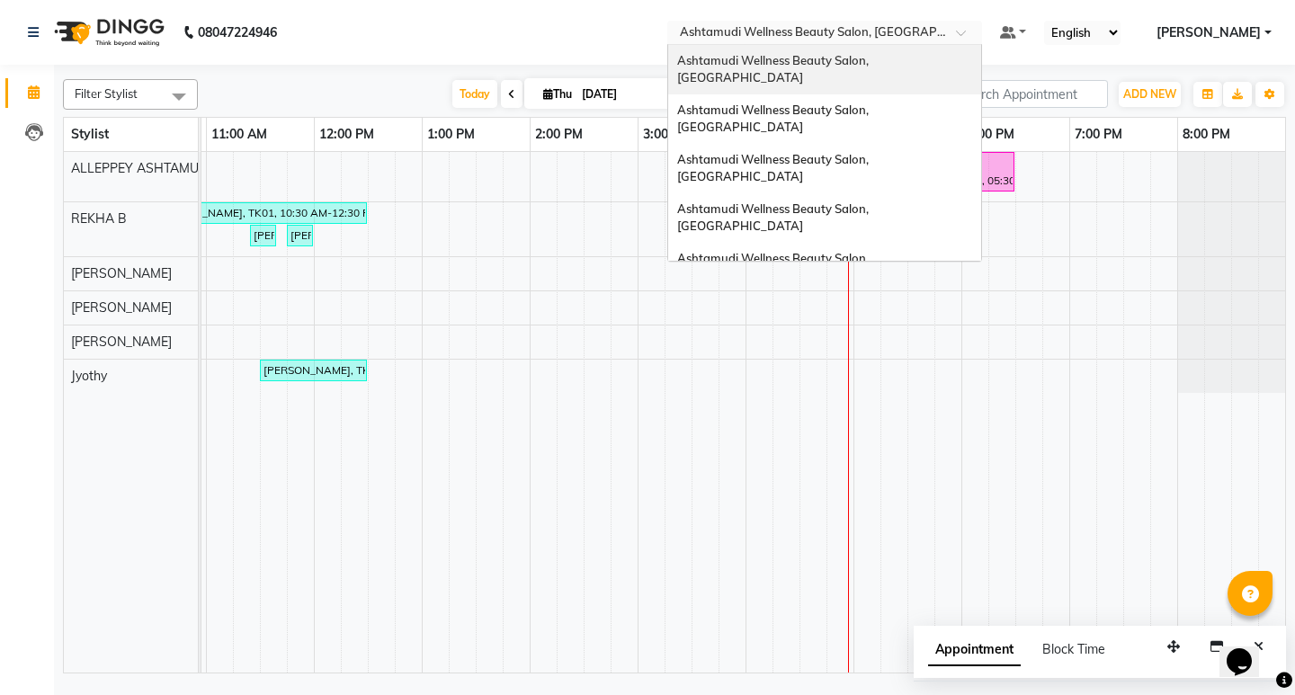
click at [871, 63] on span "Ashtamudi Wellness Beauty Salon, [GEOGRAPHIC_DATA]" at bounding box center [774, 69] width 194 height 32
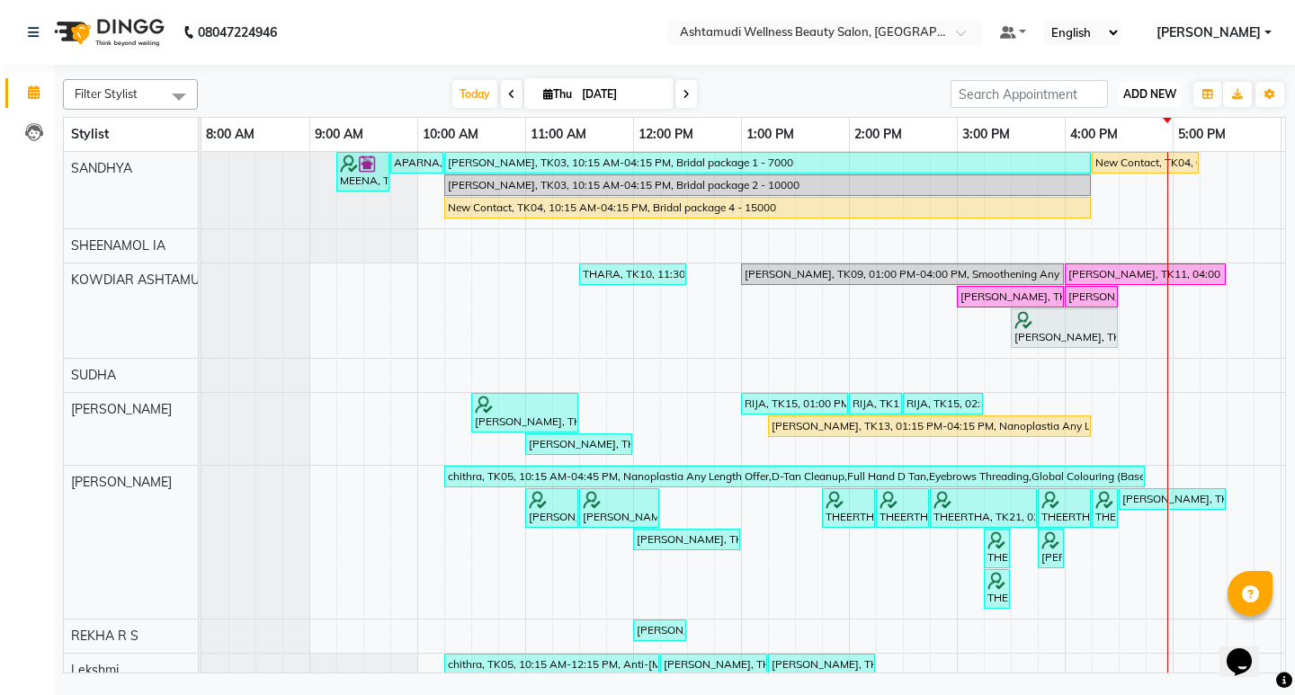
click at [1146, 88] on span "ADD NEW" at bounding box center [1149, 93] width 53 height 13
click at [1124, 123] on button "Add Appointment" at bounding box center [1109, 128] width 142 height 23
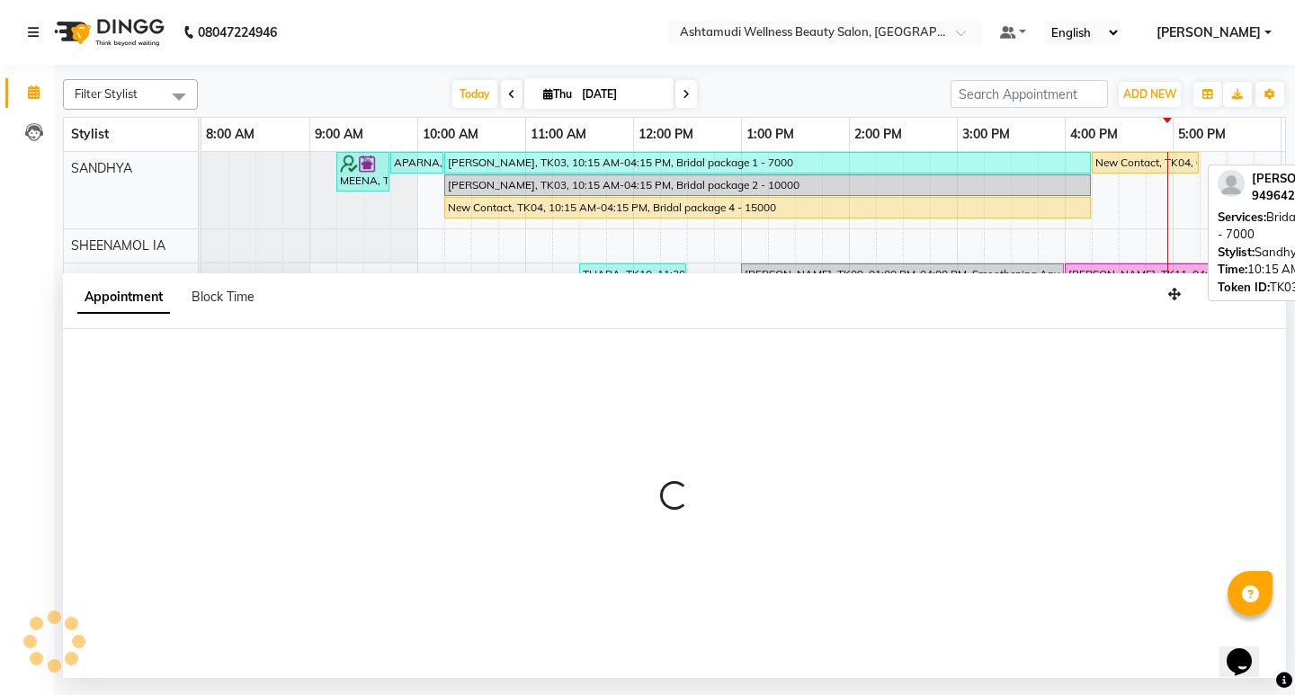
select select "540"
select select "tentative"
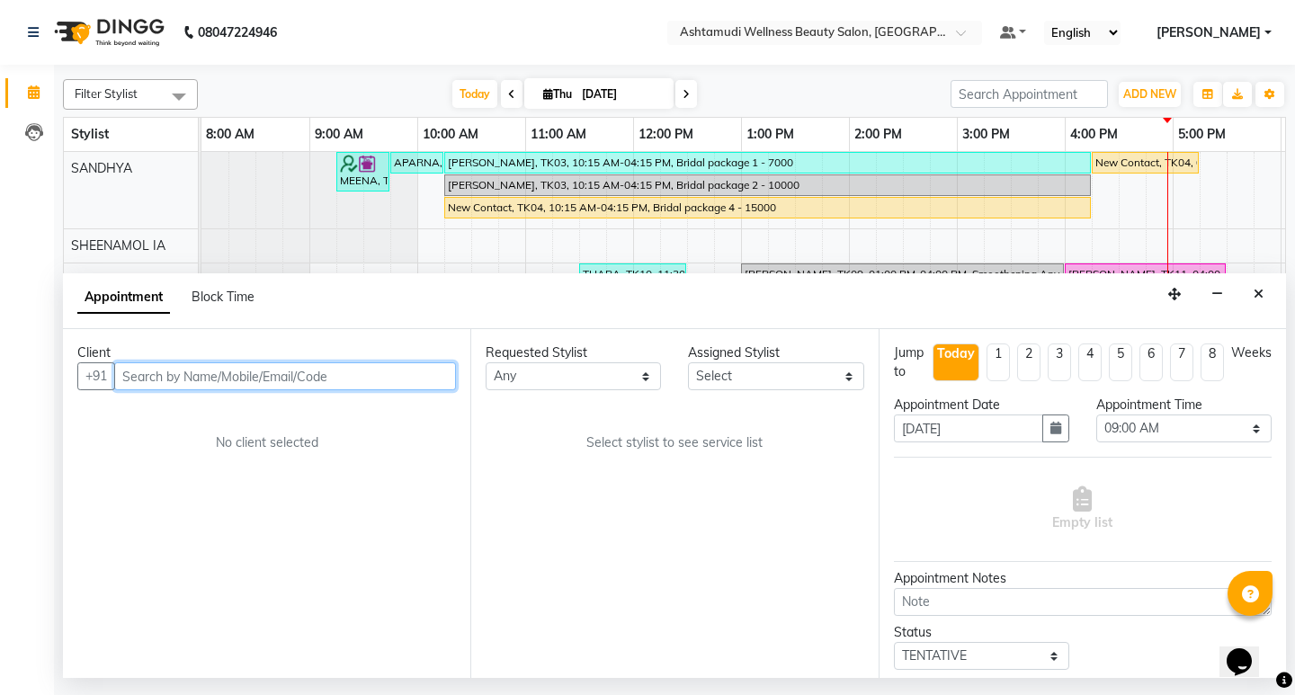
click at [195, 375] on input "text" at bounding box center [285, 376] width 342 height 28
paste input "919400764627"
click at [137, 373] on input "919400764627" at bounding box center [247, 376] width 267 height 28
type input "9400764627"
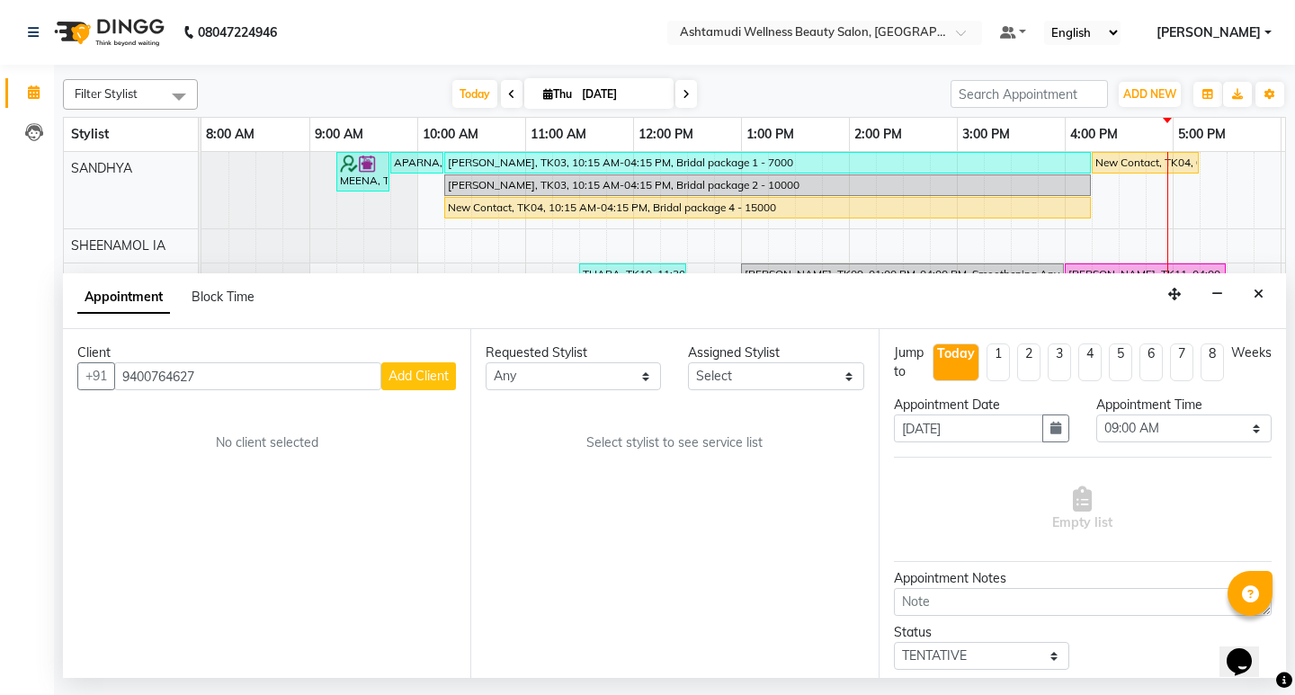
click at [408, 369] on span "Add Client" at bounding box center [418, 376] width 60 height 16
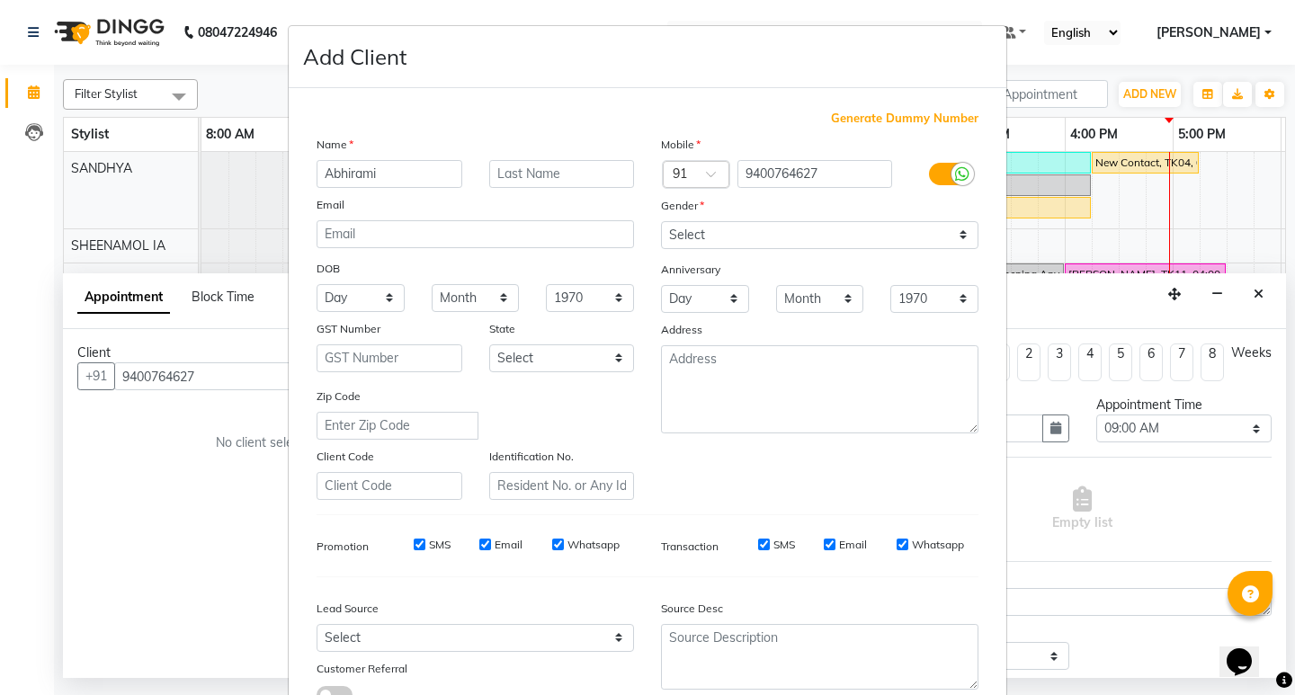
type input "Abhirami"
click at [789, 236] on select "Select Male Female Other Prefer Not To Say" at bounding box center [819, 235] width 317 height 28
select select "female"
click at [661, 221] on select "Select Male Female Other Prefer Not To Say" at bounding box center [819, 235] width 317 height 28
click at [713, 655] on textarea at bounding box center [819, 657] width 317 height 66
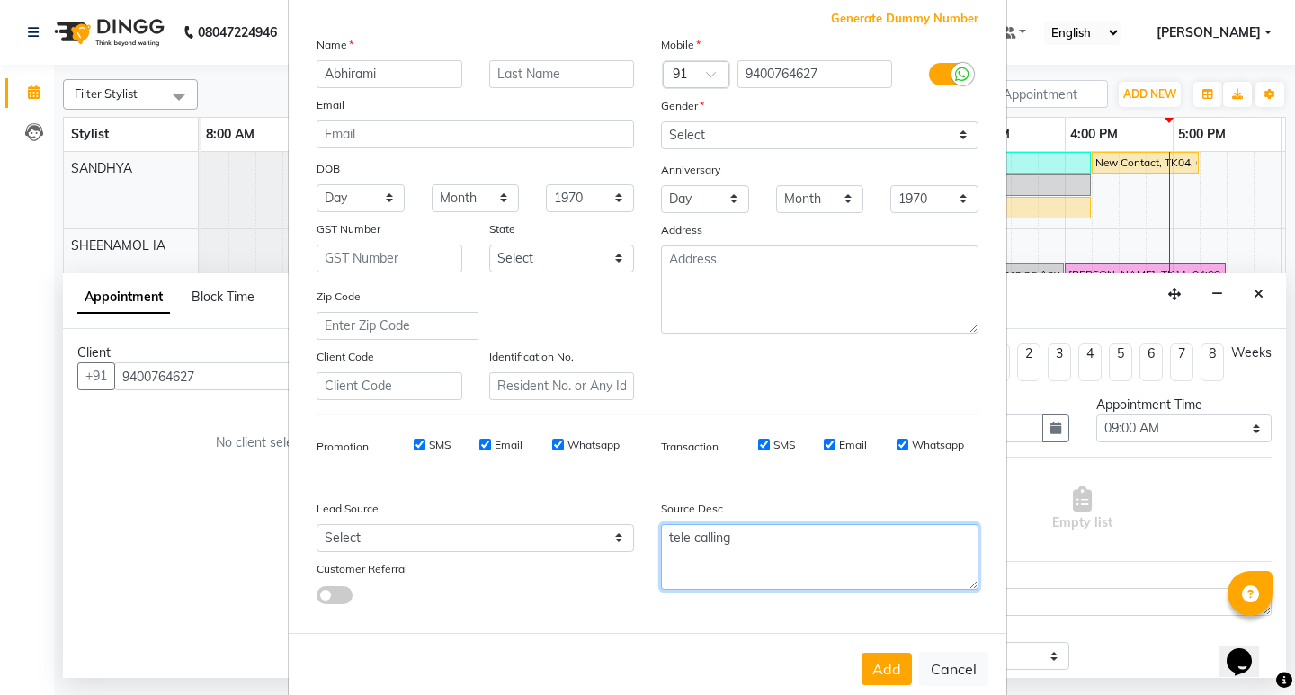
scroll to position [135, 0]
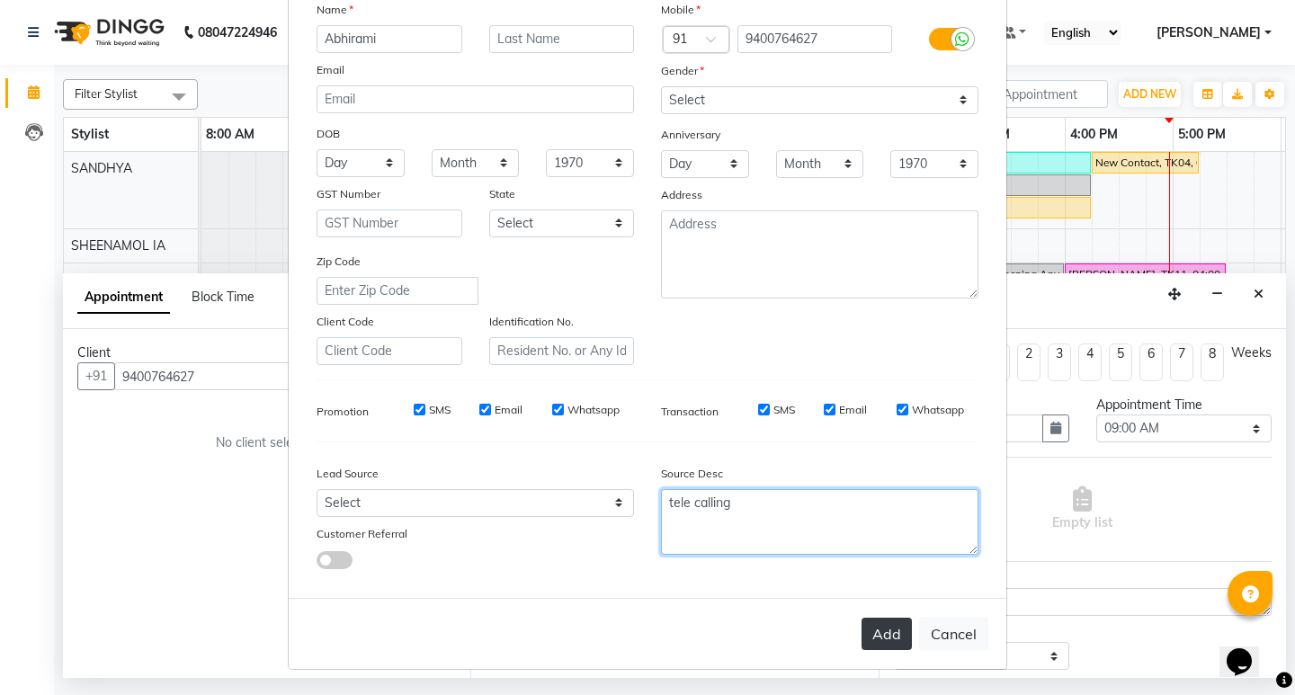
type textarea "tele calling"
click at [872, 628] on button "Add" at bounding box center [886, 634] width 50 height 32
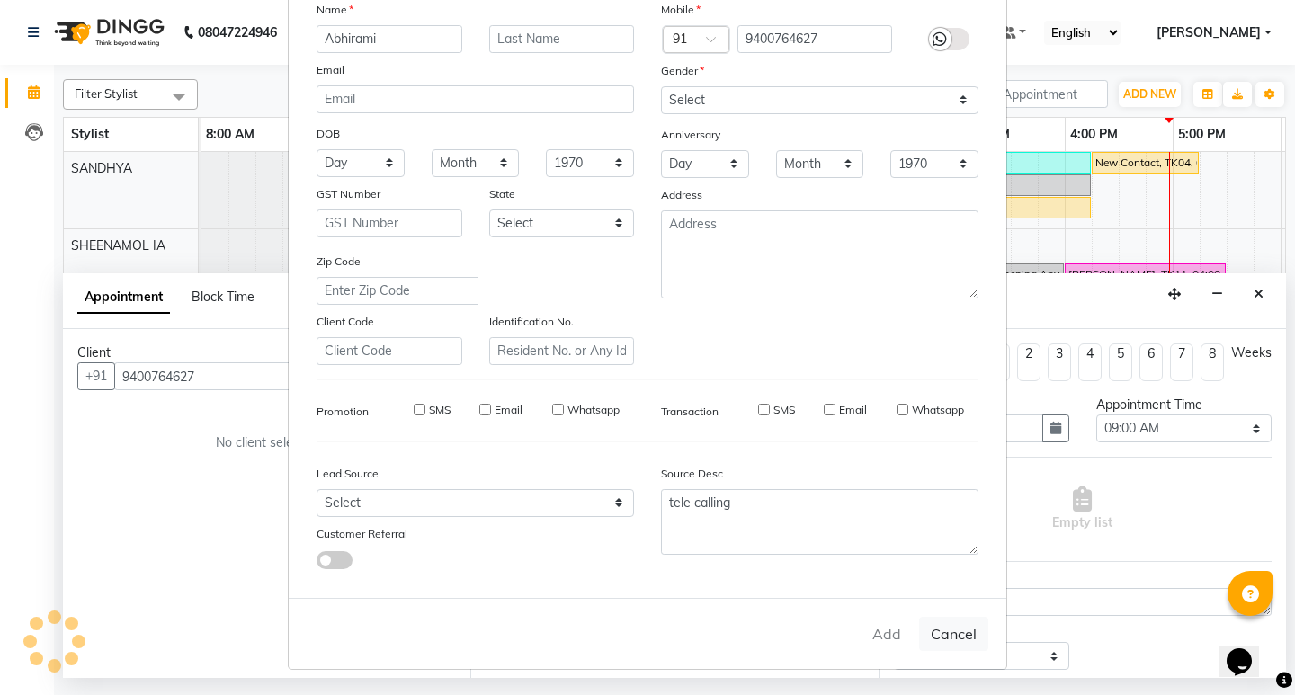
type input "94******27"
select select
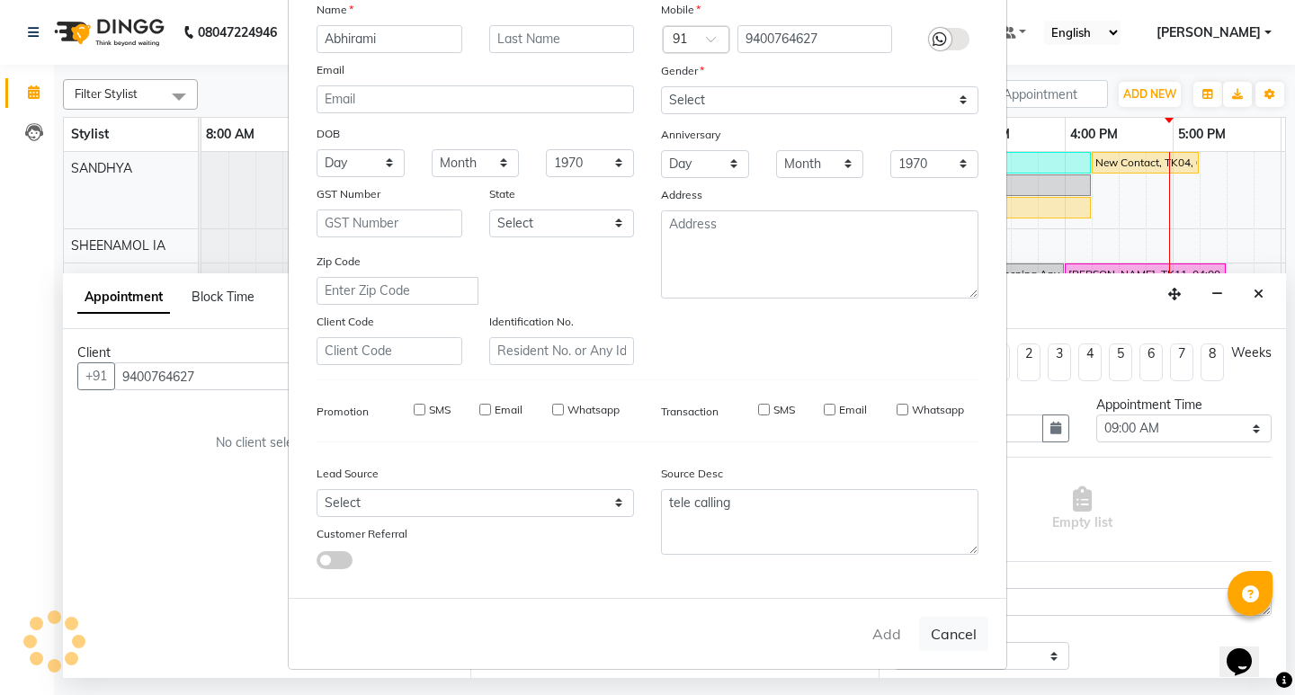
select select
checkbox input "false"
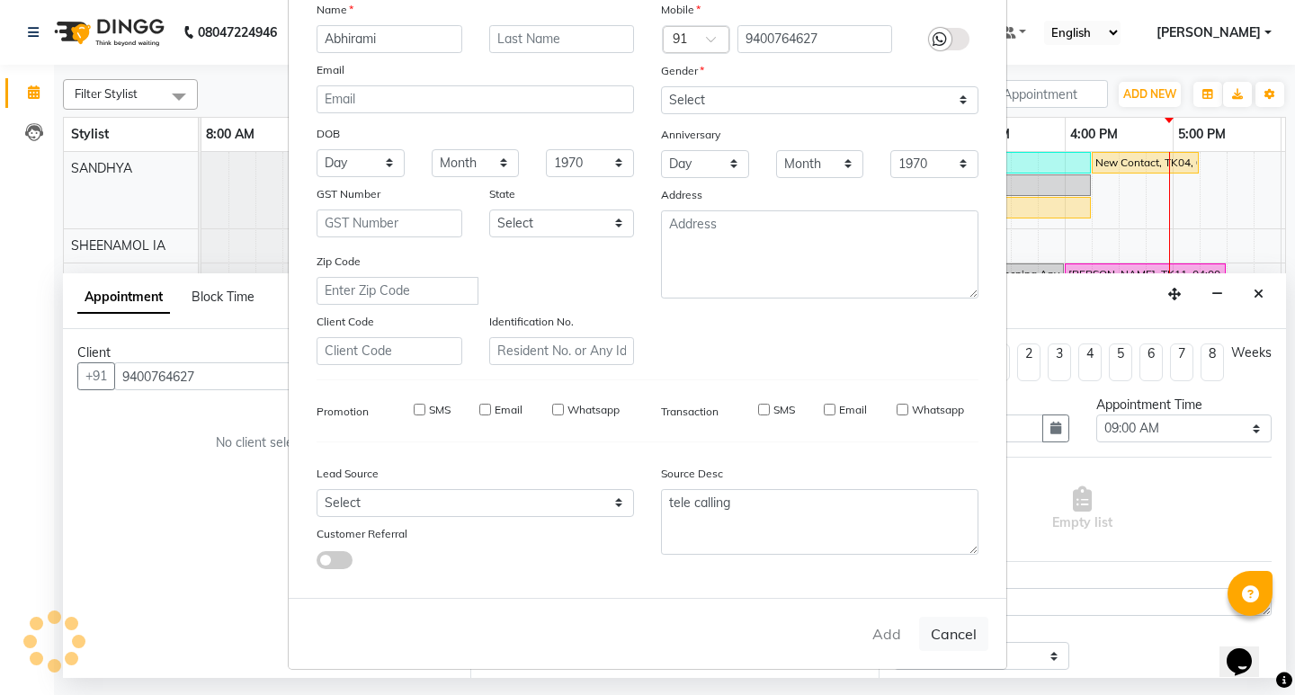
checkbox input "false"
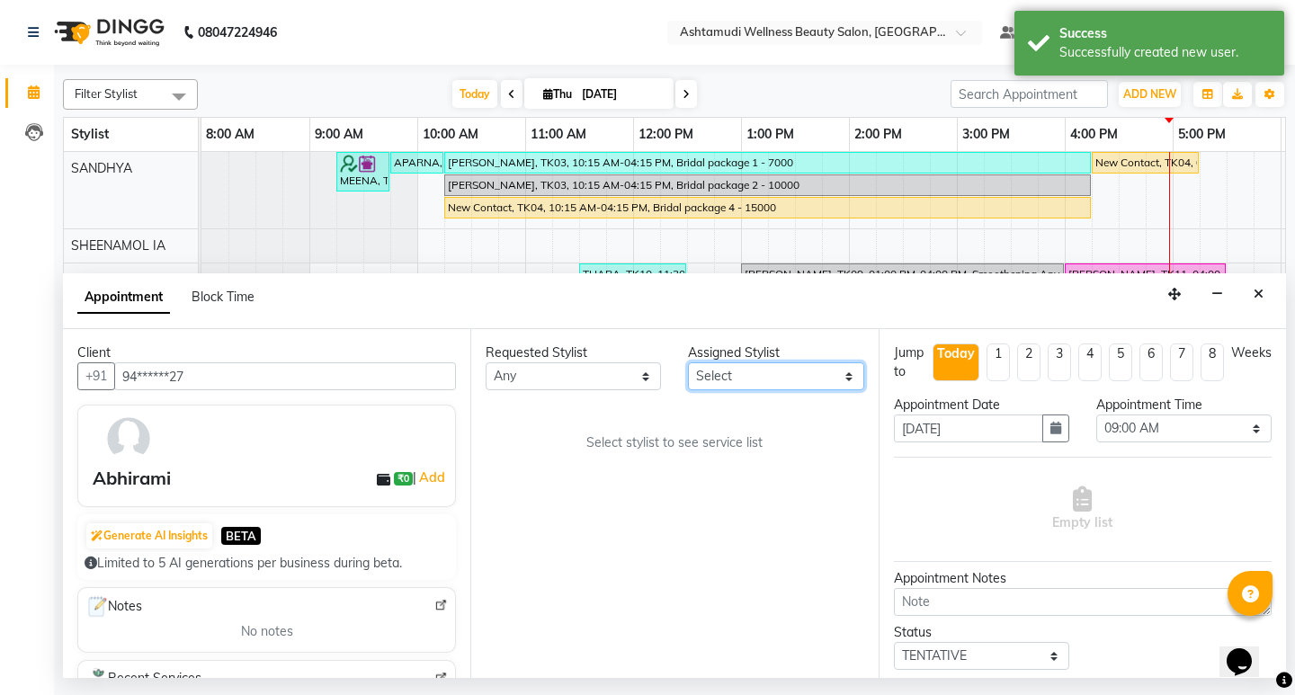
click at [806, 363] on select "Select ABISHA KARKI Anju G KOWDIAR ASHTAMUDI Lekshmi REKHA R S RIMA GHALAY Sabn…" at bounding box center [775, 376] width 175 height 28
select select "27461"
click at [688, 362] on select "Select ABISHA KARKI Anju G KOWDIAR ASHTAMUDI Lekshmi REKHA R S RIMA GHALAY Sabn…" at bounding box center [775, 376] width 175 height 28
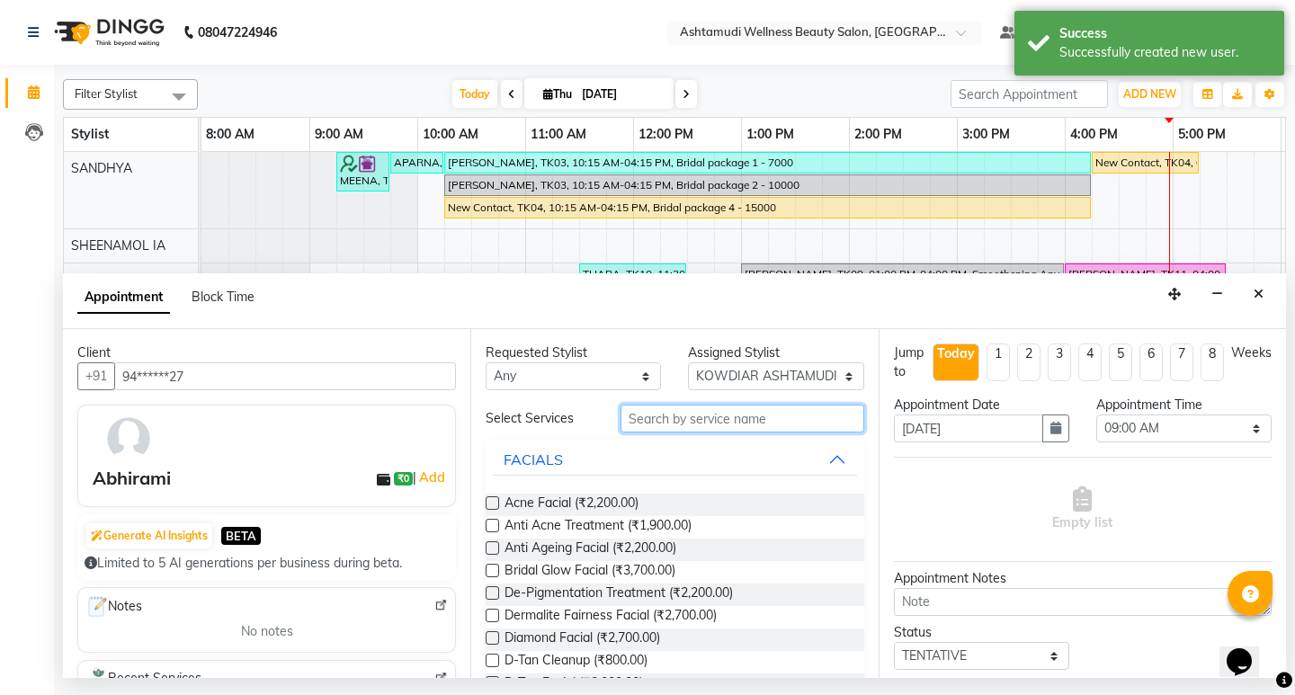
click at [728, 415] on input "text" at bounding box center [741, 419] width 243 height 28
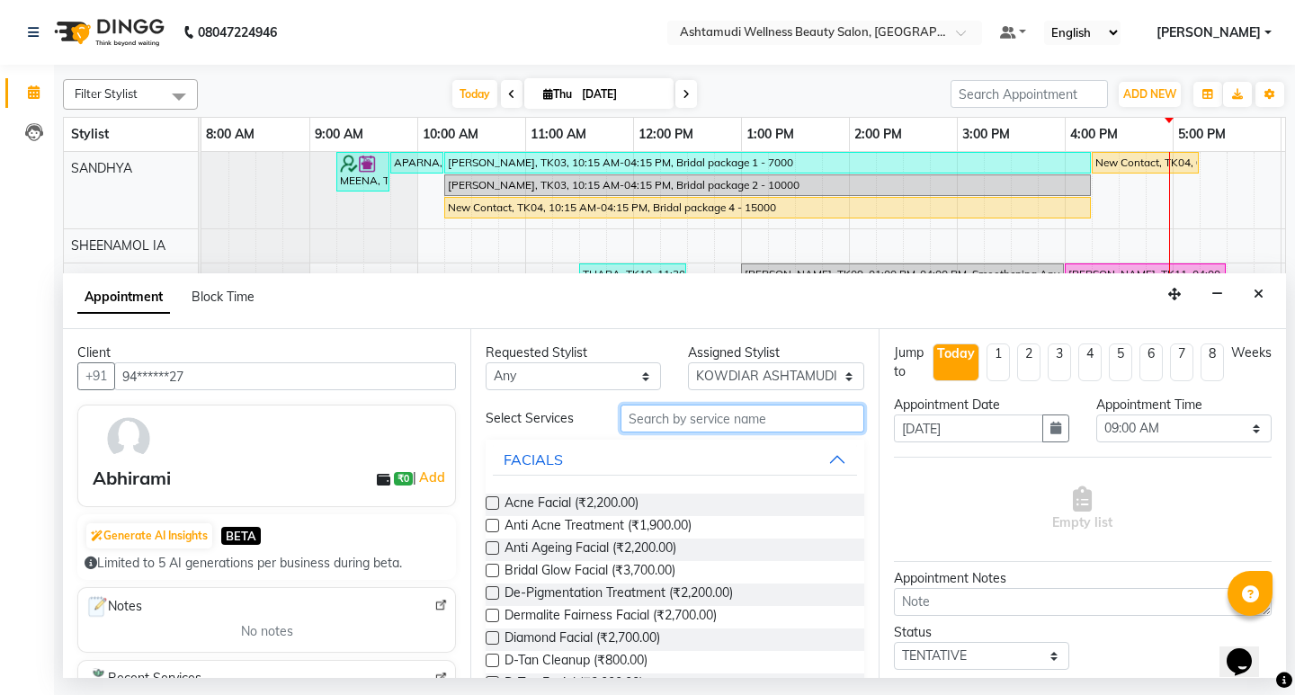
type input "o"
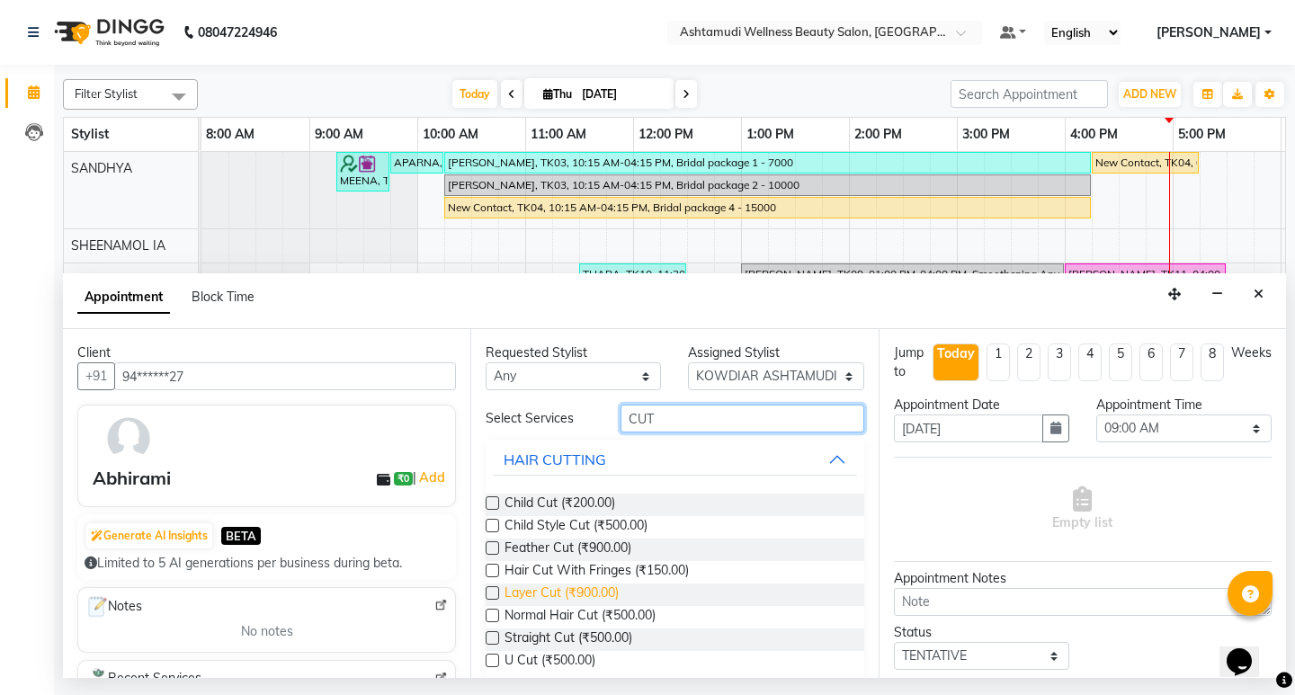
type input "CUT"
click at [600, 586] on span "Layer Cut (₹900.00)" at bounding box center [561, 595] width 114 height 22
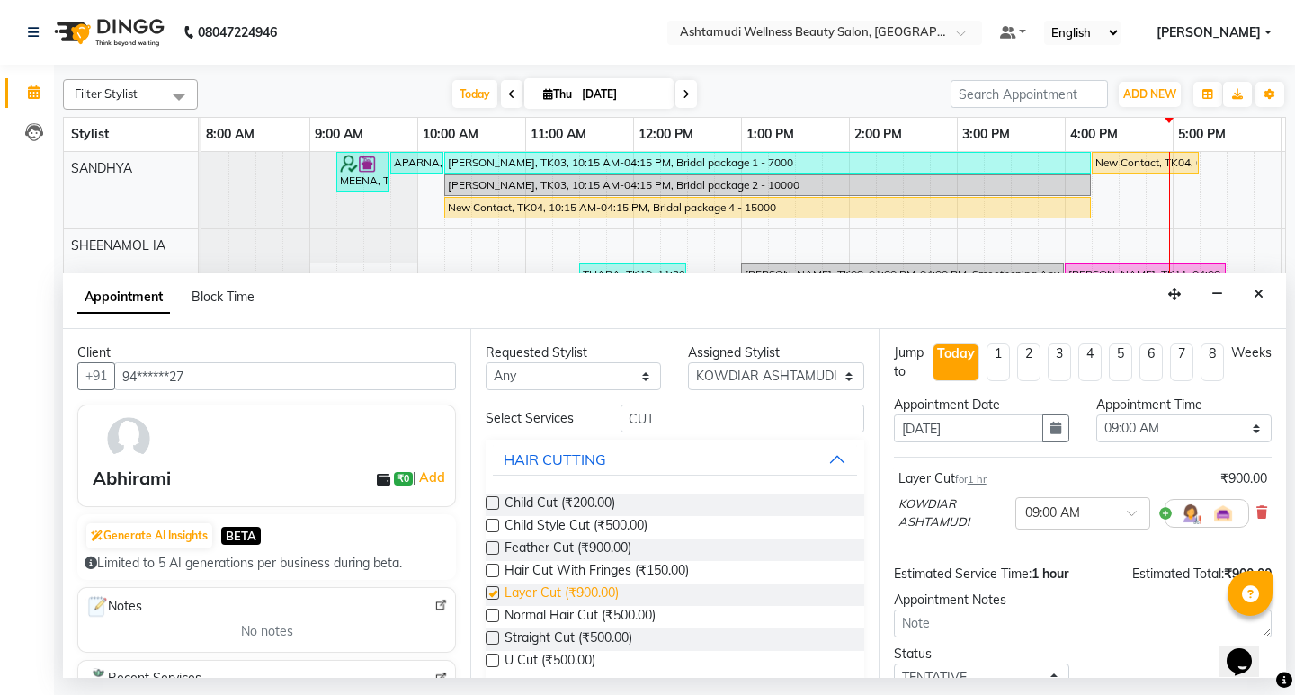
checkbox input "false"
click at [1190, 428] on select "Select 09:00 AM 09:15 AM 09:30 AM 09:45 AM 10:00 AM 10:15 AM 10:30 AM 10:45 AM …" at bounding box center [1183, 429] width 175 height 28
select select "1050"
click at [1096, 415] on select "Select 09:00 AM 09:15 AM 09:30 AM 09:45 AM 10:00 AM 10:15 AM 10:30 AM 10:45 AM …" at bounding box center [1183, 429] width 175 height 28
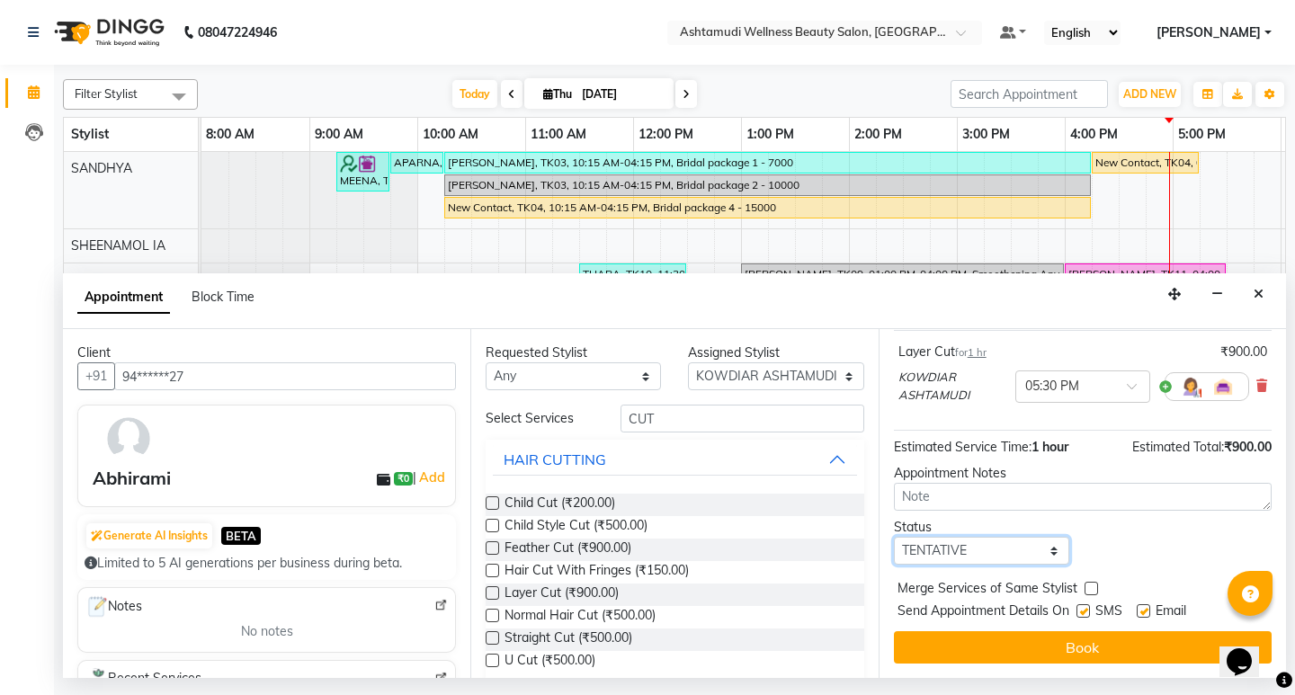
drag, startPoint x: 1007, startPoint y: 555, endPoint x: 997, endPoint y: 564, distance: 13.4
click at [1007, 555] on select "Select TENTATIVE CONFIRM CHECK-IN UPCOMING" at bounding box center [981, 551] width 175 height 28
select select "confirm booking"
click at [894, 537] on select "Select TENTATIVE CONFIRM CHECK-IN UPCOMING" at bounding box center [981, 551] width 175 height 28
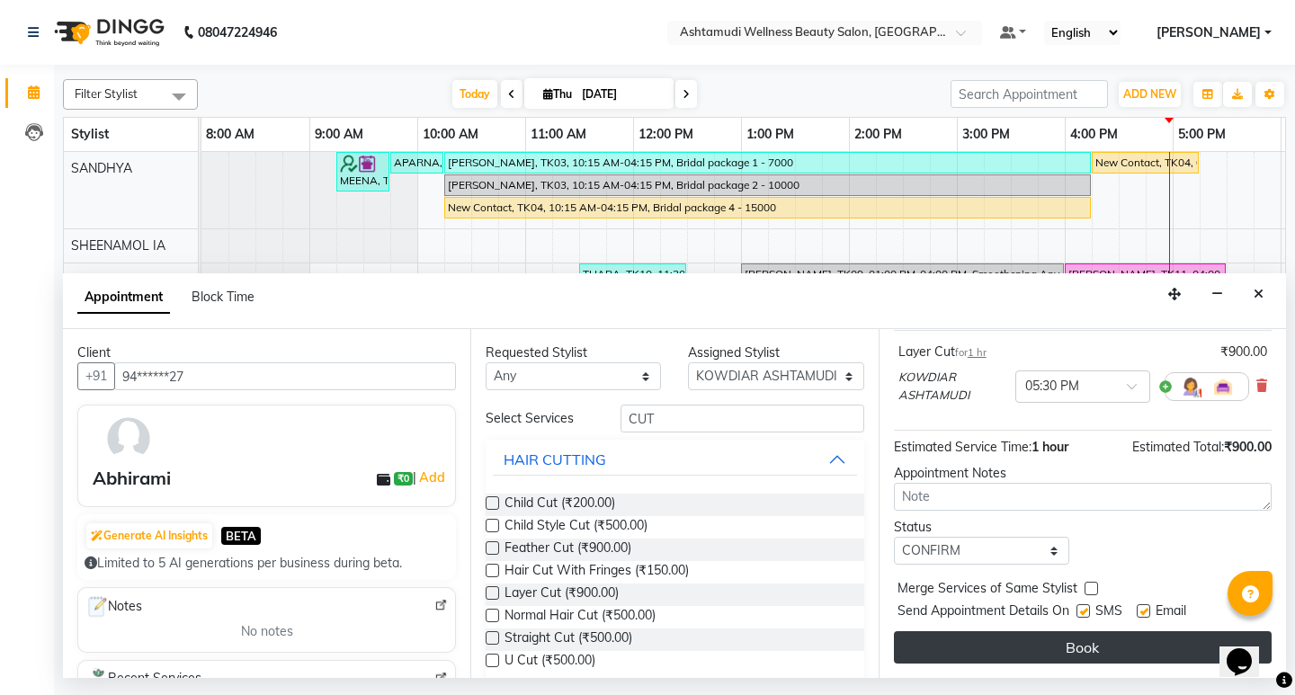
click at [1132, 648] on button "Book" at bounding box center [1083, 647] width 378 height 32
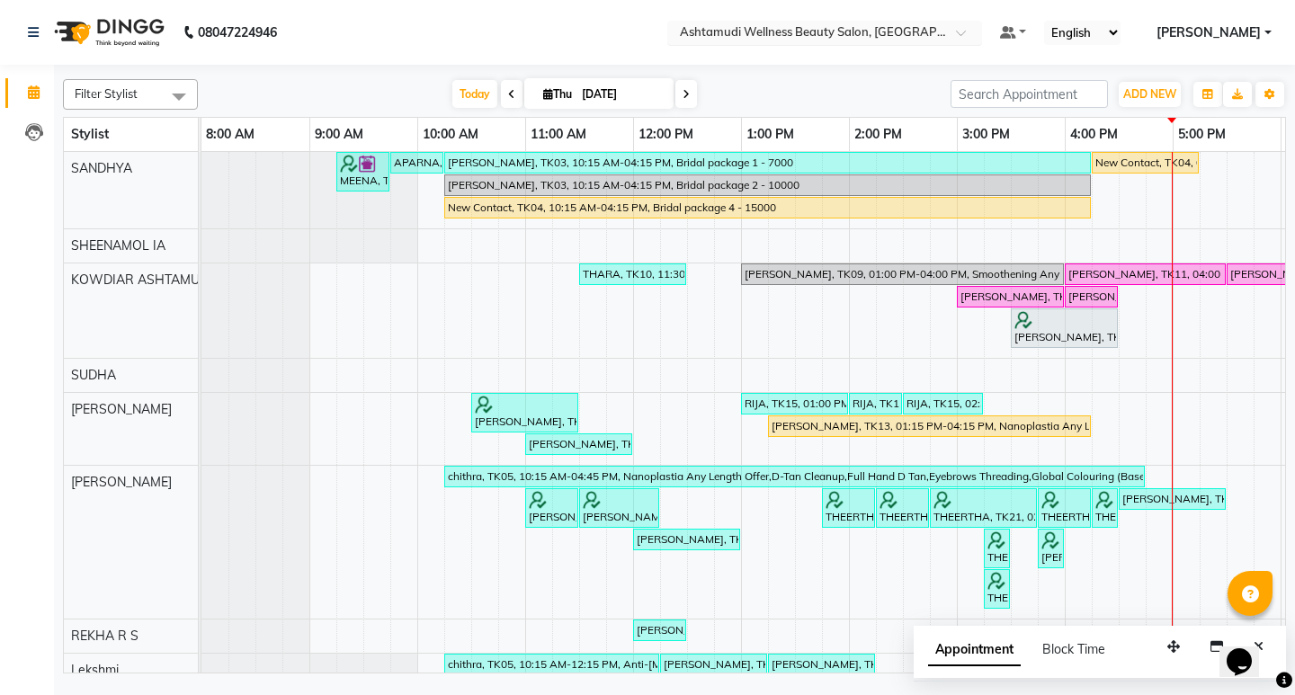
click at [982, 40] on div at bounding box center [824, 34] width 315 height 18
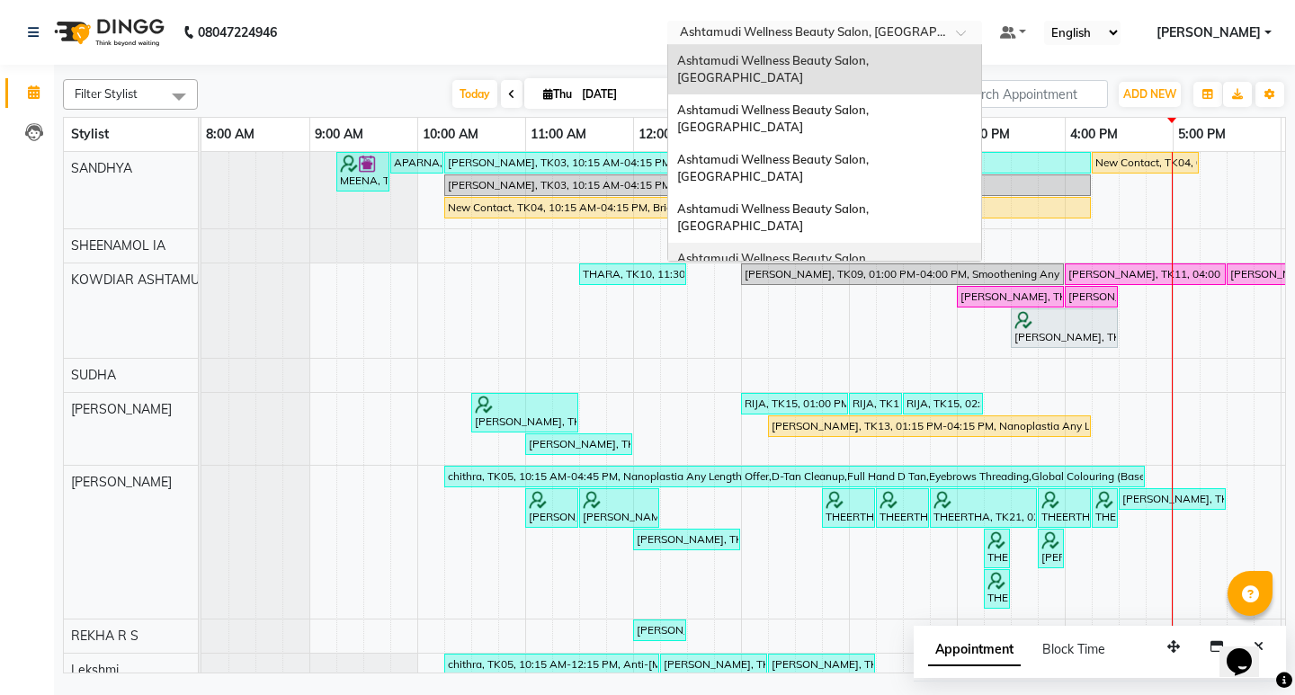
click at [871, 251] on span "Ashtamudi Wellness Beauty Salon, [GEOGRAPHIC_DATA]" at bounding box center [774, 267] width 194 height 32
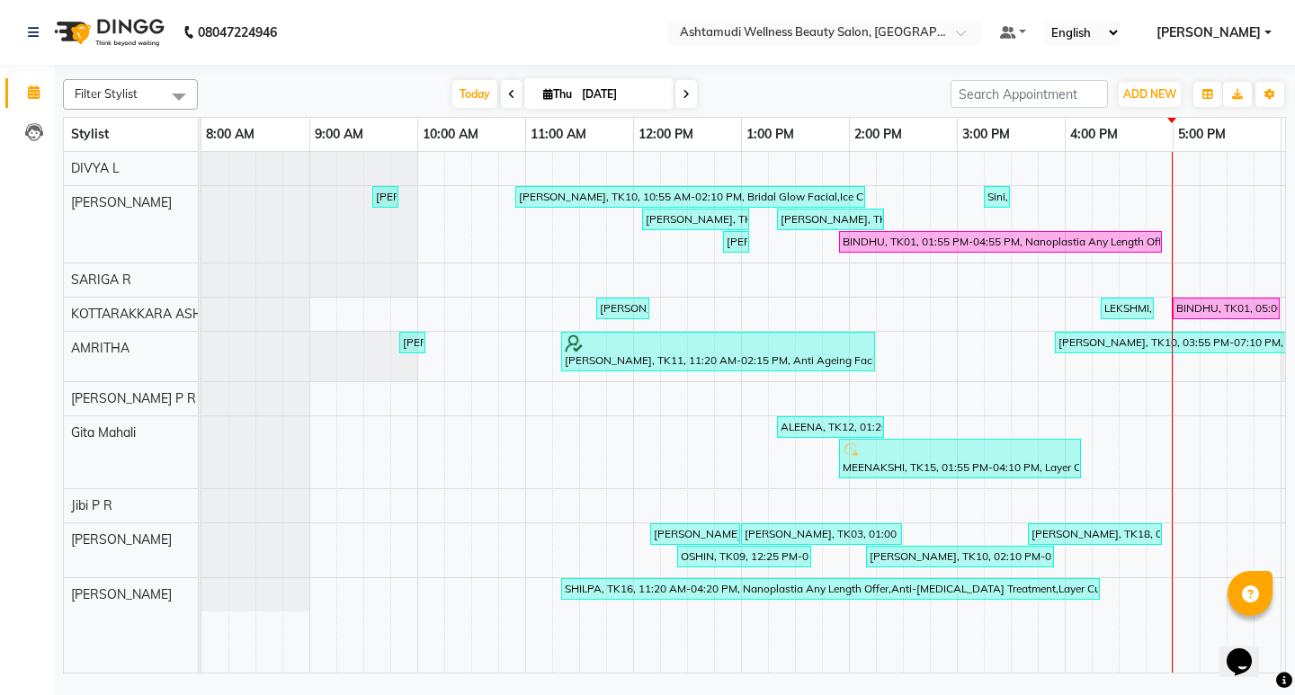
scroll to position [0, 319]
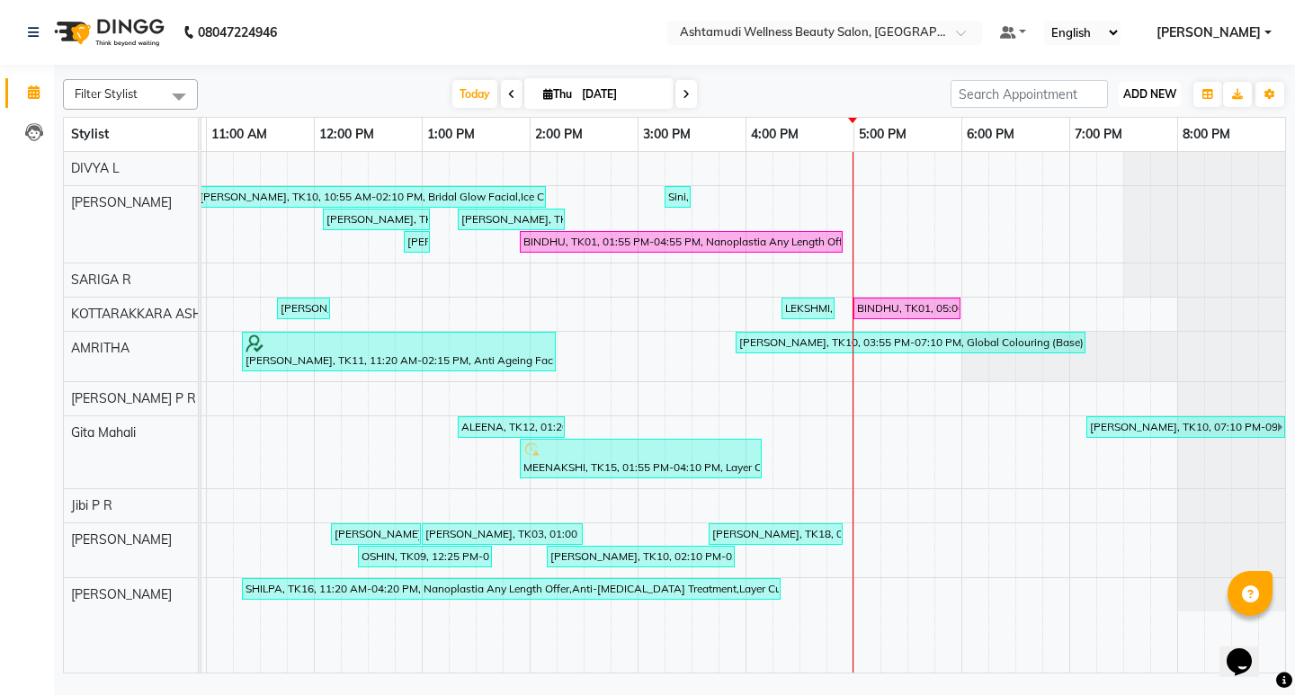
click at [1147, 88] on span "ADD NEW" at bounding box center [1149, 93] width 53 height 13
click at [1117, 137] on button "Add Appointment" at bounding box center [1109, 128] width 142 height 23
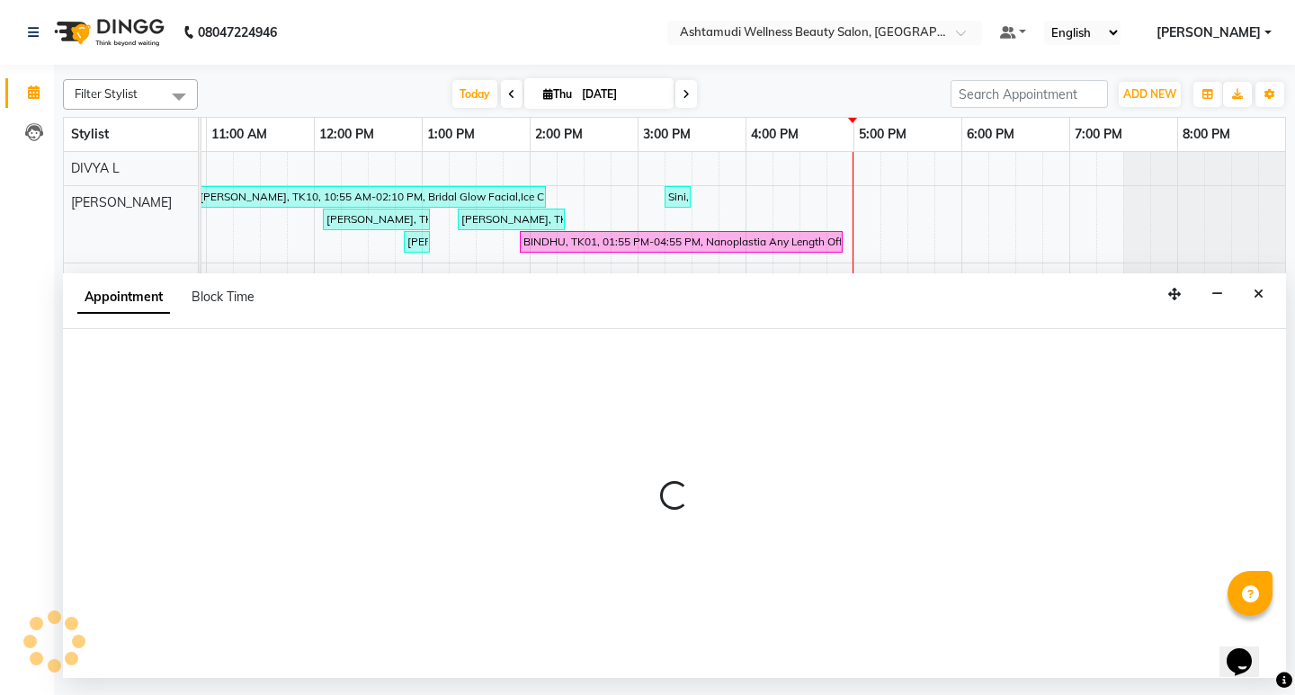
select select "540"
select select "tentative"
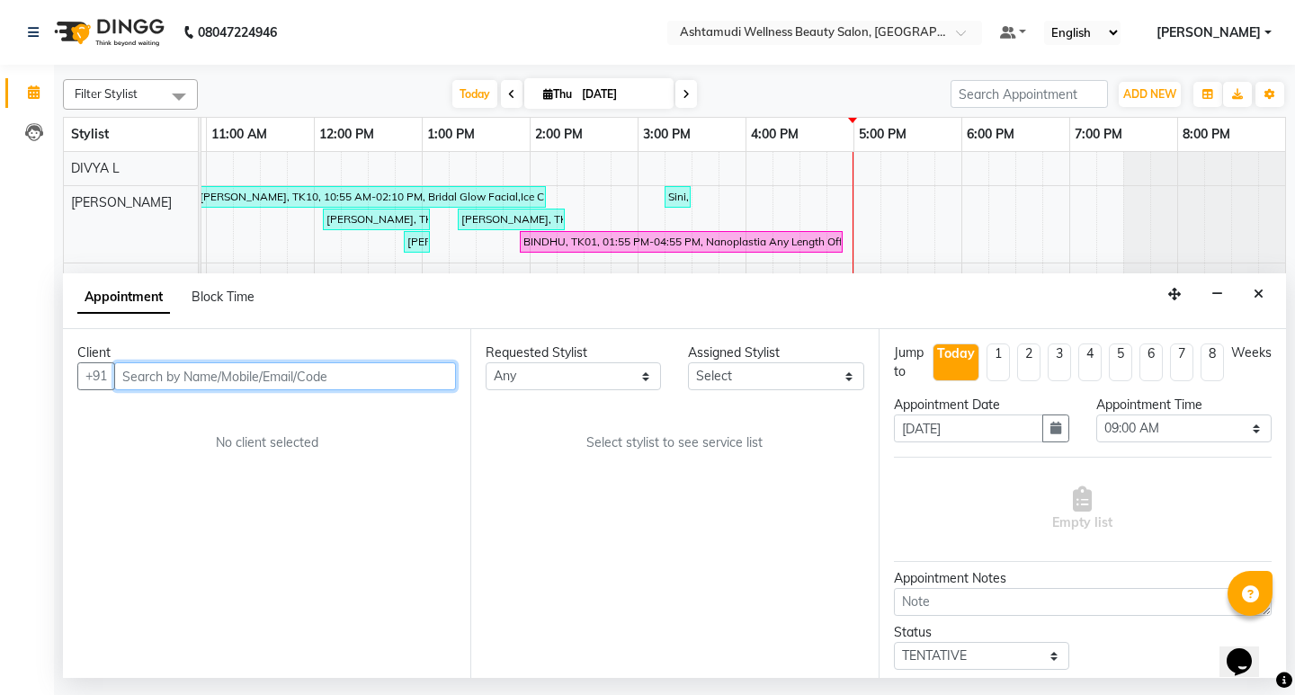
click at [256, 387] on input "text" at bounding box center [285, 376] width 342 height 28
paste input "917510998931"
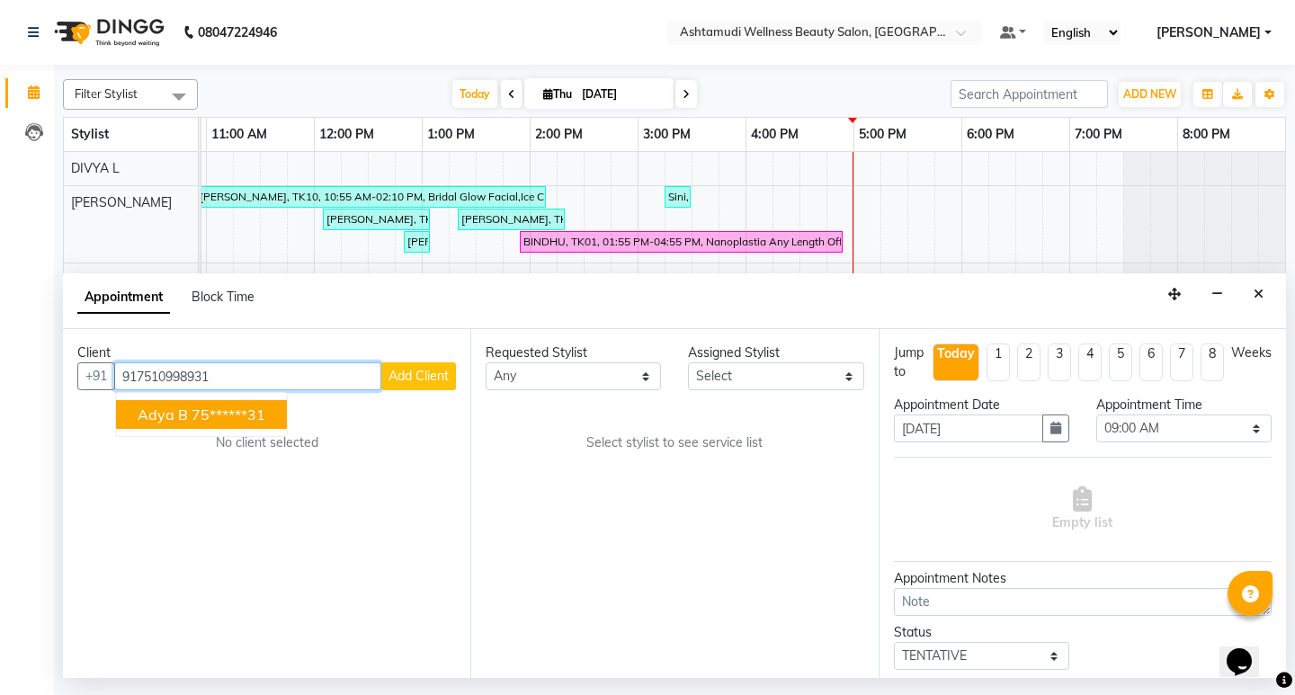
click at [228, 414] on ngb-highlight "75******31" at bounding box center [229, 415] width 74 height 18
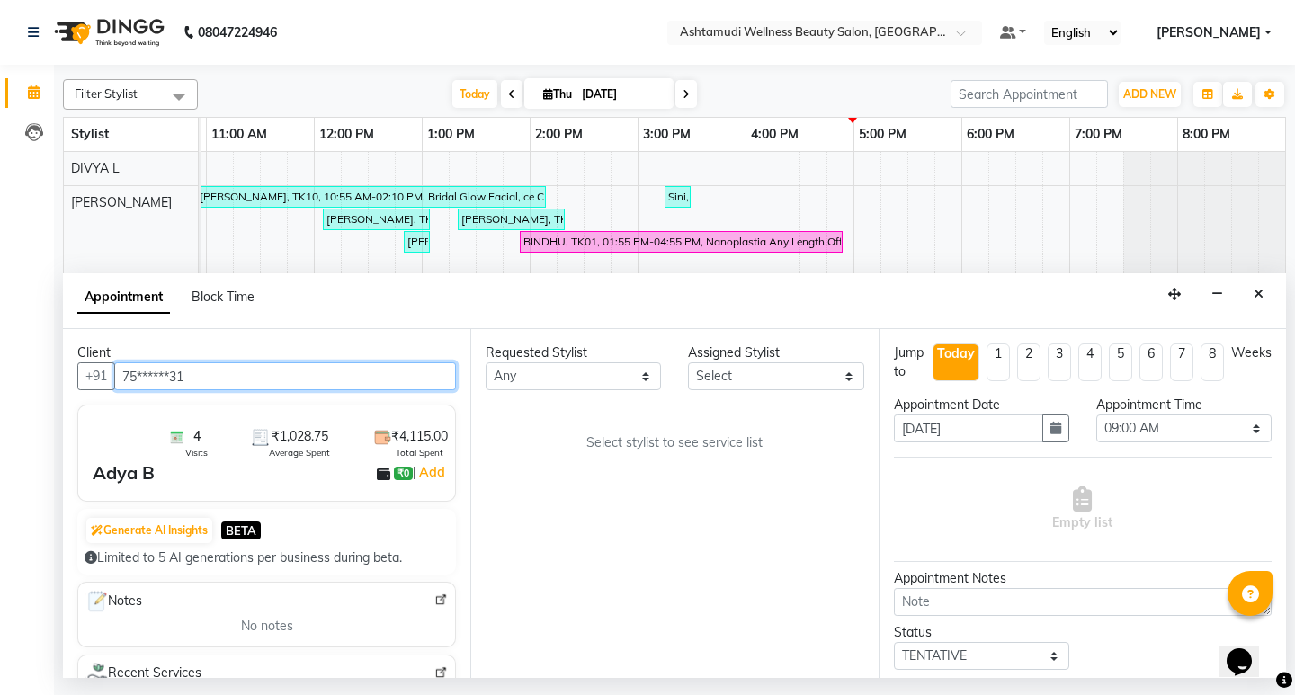
type input "75******31"
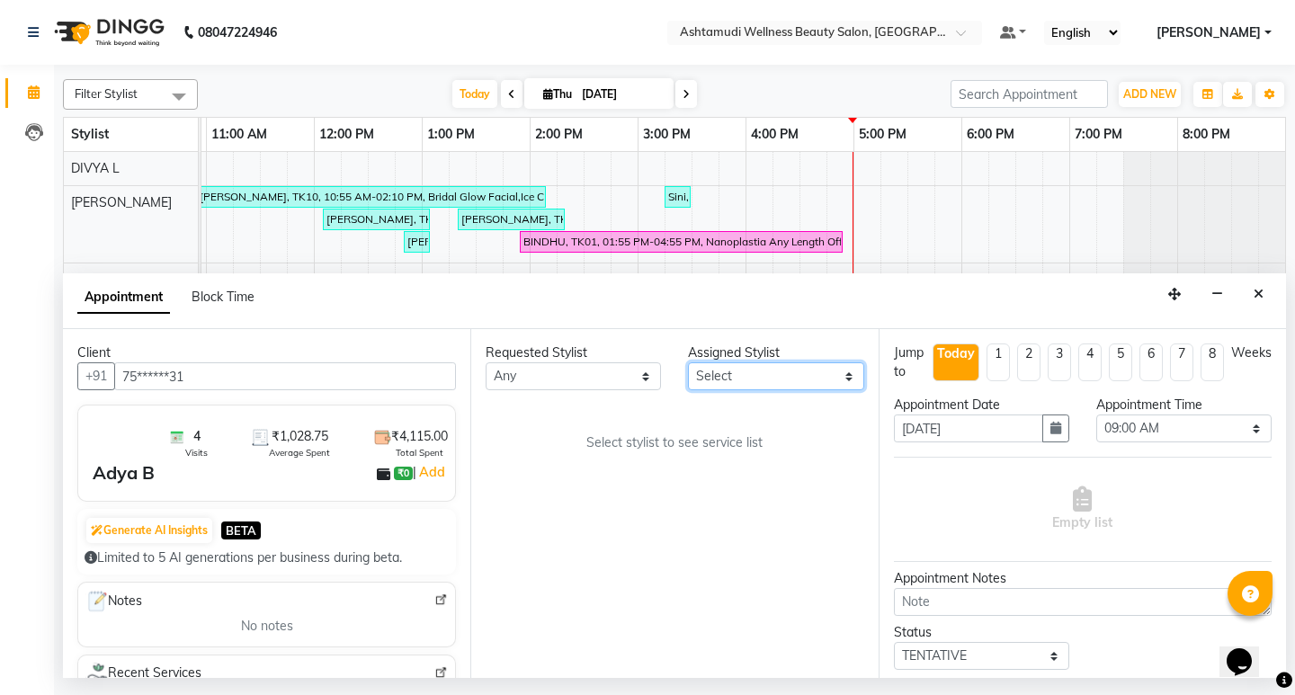
click at [762, 375] on select "Select AMRITHA DIVYA L Gita Mahali Jibi P R [PERSON_NAME] ASHTAMUDI [PERSON_NAM…" at bounding box center [775, 376] width 175 height 28
select select "27462"
click at [688, 362] on select "Select AMRITHA DIVYA L Gita Mahali Jibi P R [PERSON_NAME] ASHTAMUDI [PERSON_NAM…" at bounding box center [775, 376] width 175 height 28
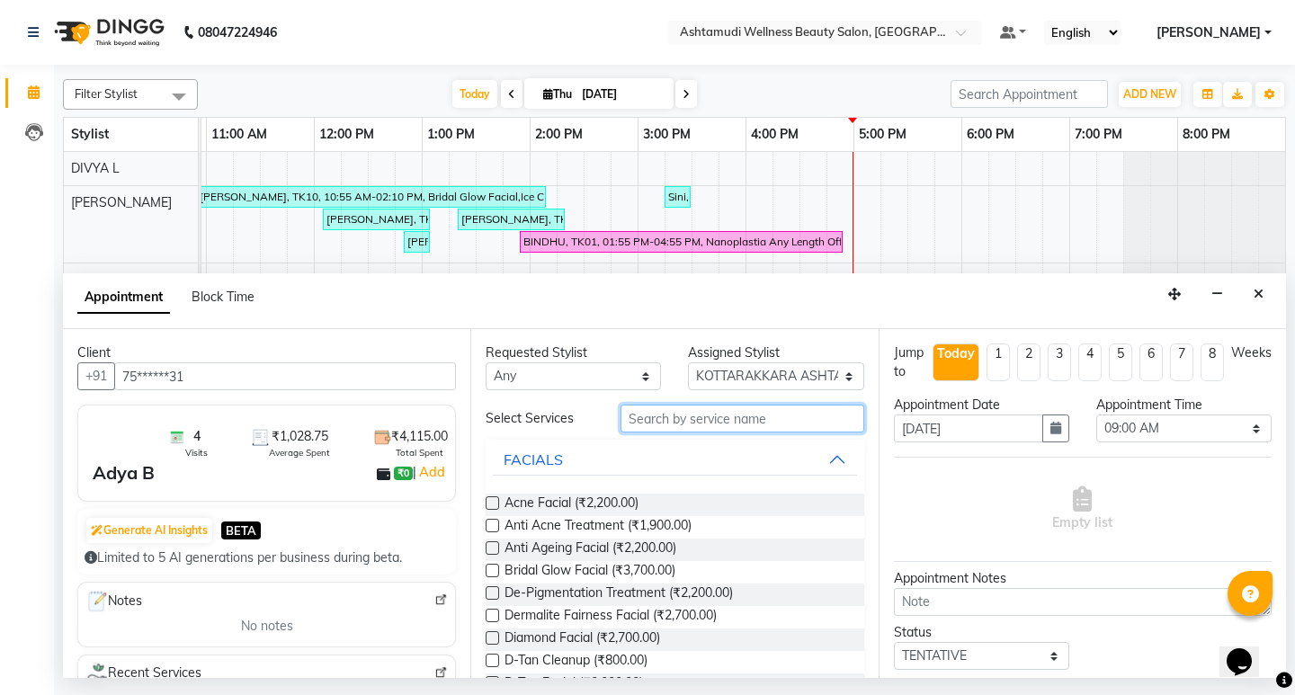
click at [663, 421] on input "text" at bounding box center [741, 419] width 243 height 28
type input "C"
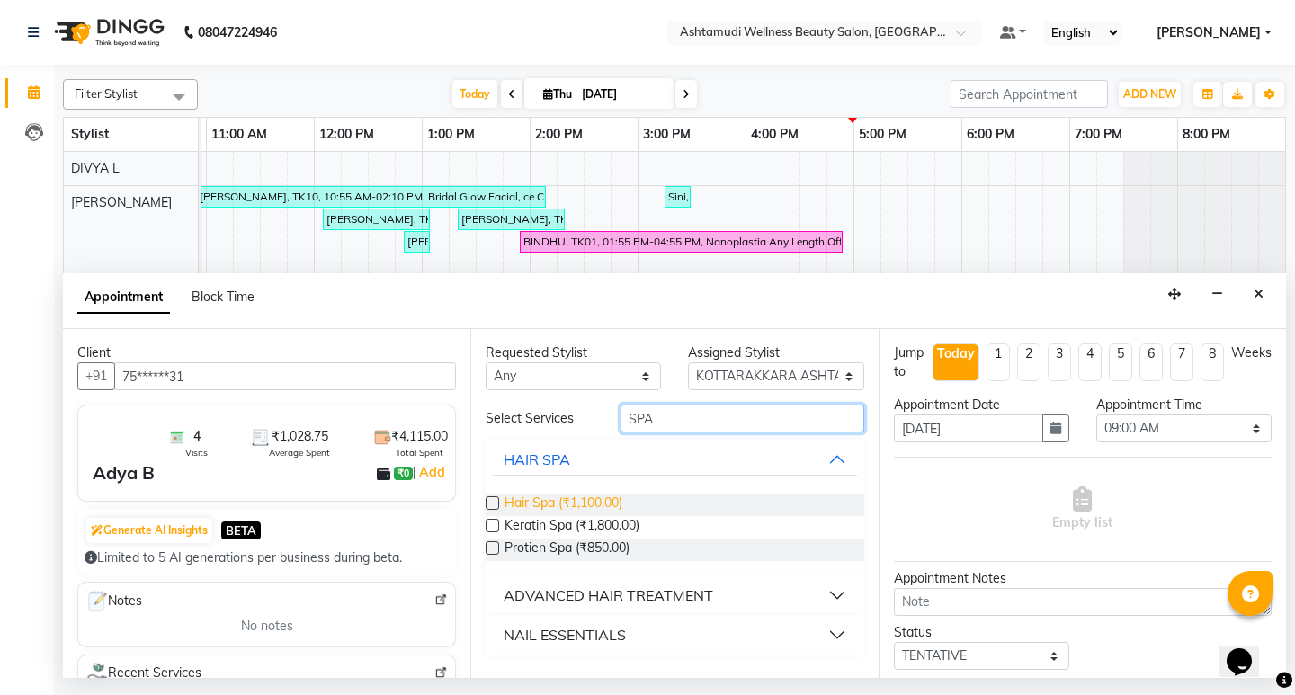
type input "SPA"
click at [584, 503] on span "Hair Spa (₹1,100.00)" at bounding box center [563, 505] width 118 height 22
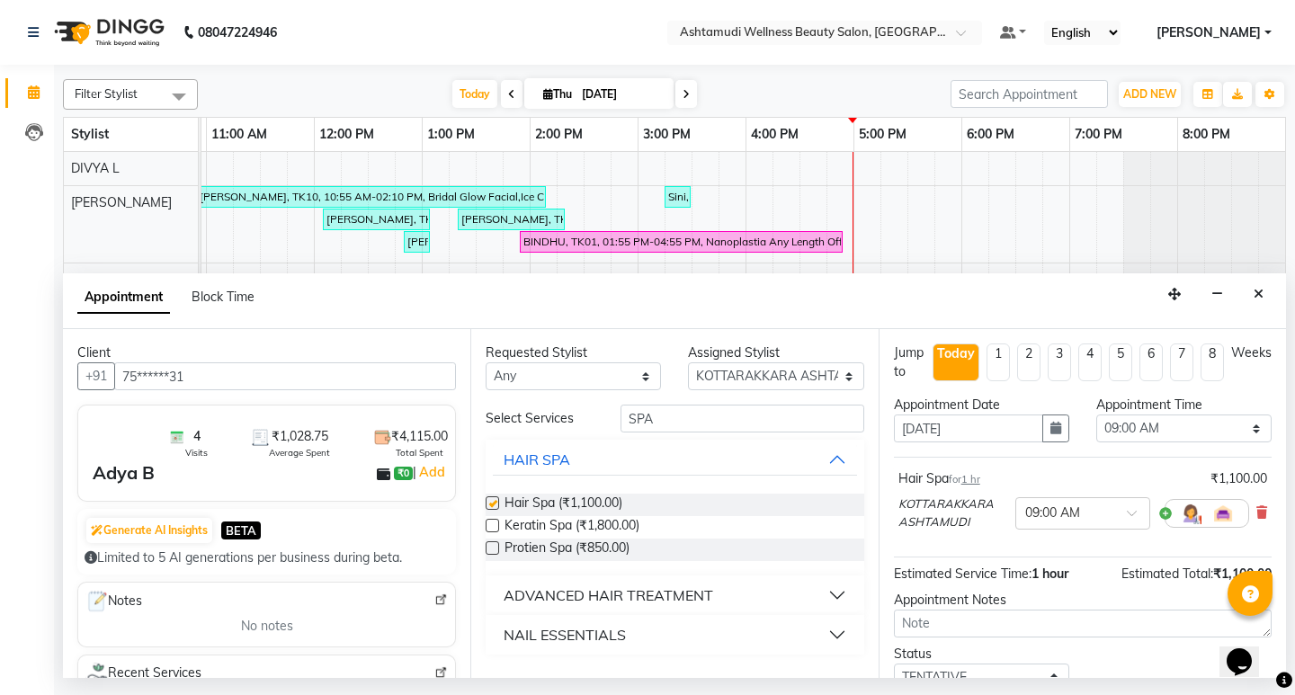
checkbox input "false"
click at [1167, 433] on select "Select 09:00 AM 09:15 AM 09:30 AM 09:45 AM 10:00 AM 10:15 AM 10:30 AM 10:45 AM …" at bounding box center [1183, 429] width 175 height 28
select select "1035"
click at [1096, 415] on select "Select 09:00 AM 09:15 AM 09:30 AM 09:45 AM 10:00 AM 10:15 AM 10:30 AM 10:45 AM …" at bounding box center [1183, 429] width 175 height 28
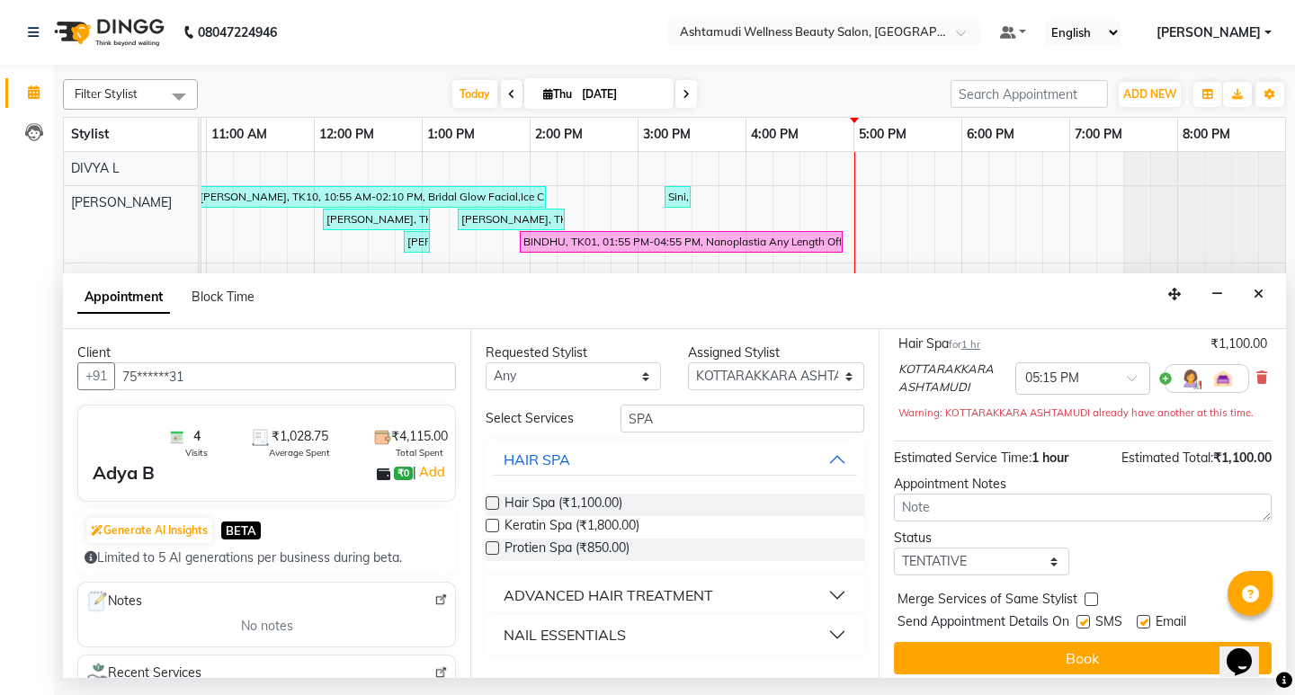
scroll to position [146, 0]
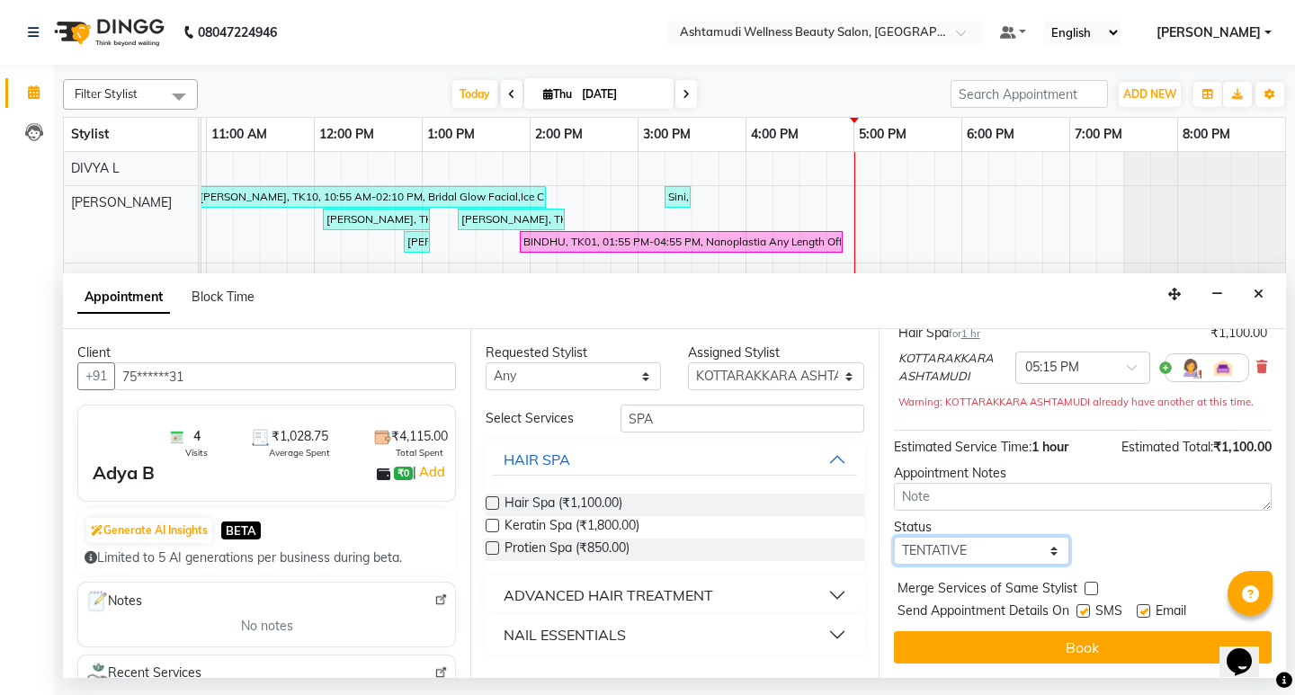
click at [998, 560] on select "Select TENTATIVE CONFIRM CHECK-IN UPCOMING" at bounding box center [981, 551] width 175 height 28
select select "confirm booking"
click at [894, 537] on select "Select TENTATIVE CONFIRM CHECK-IN UPCOMING" at bounding box center [981, 551] width 175 height 28
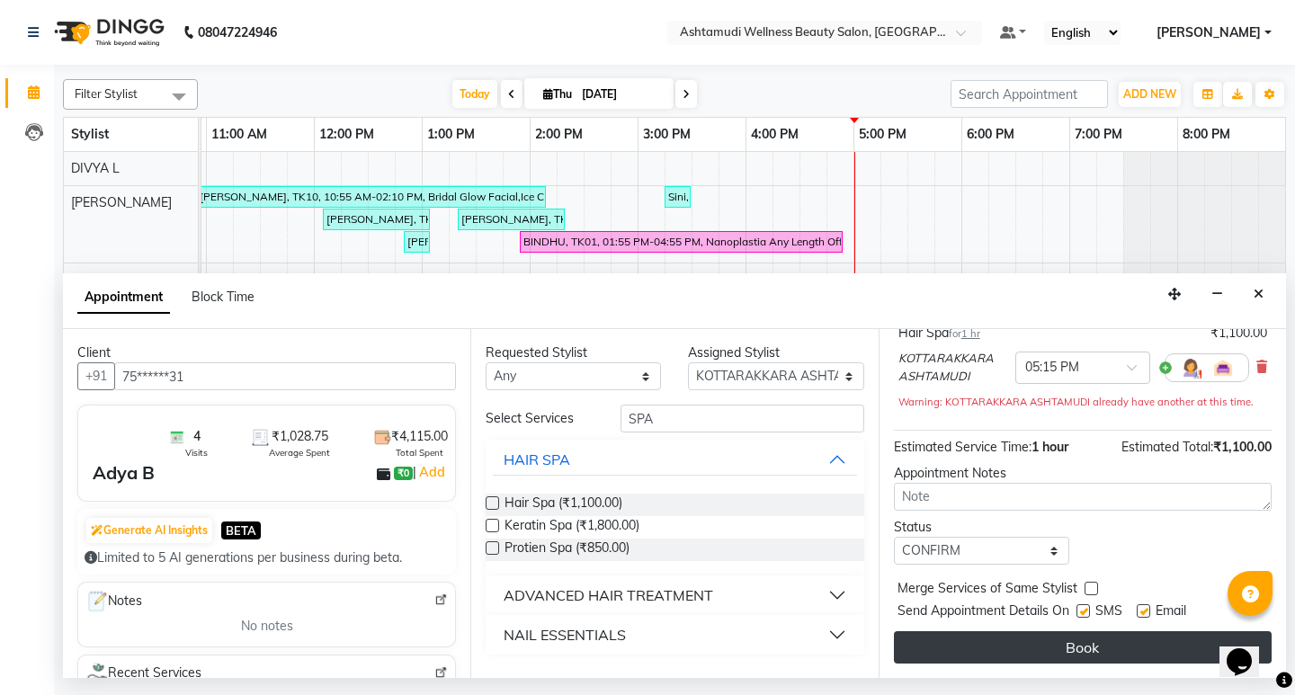
click at [1115, 643] on button "Book" at bounding box center [1083, 647] width 378 height 32
